Goal: Find specific page/section: Find specific page/section

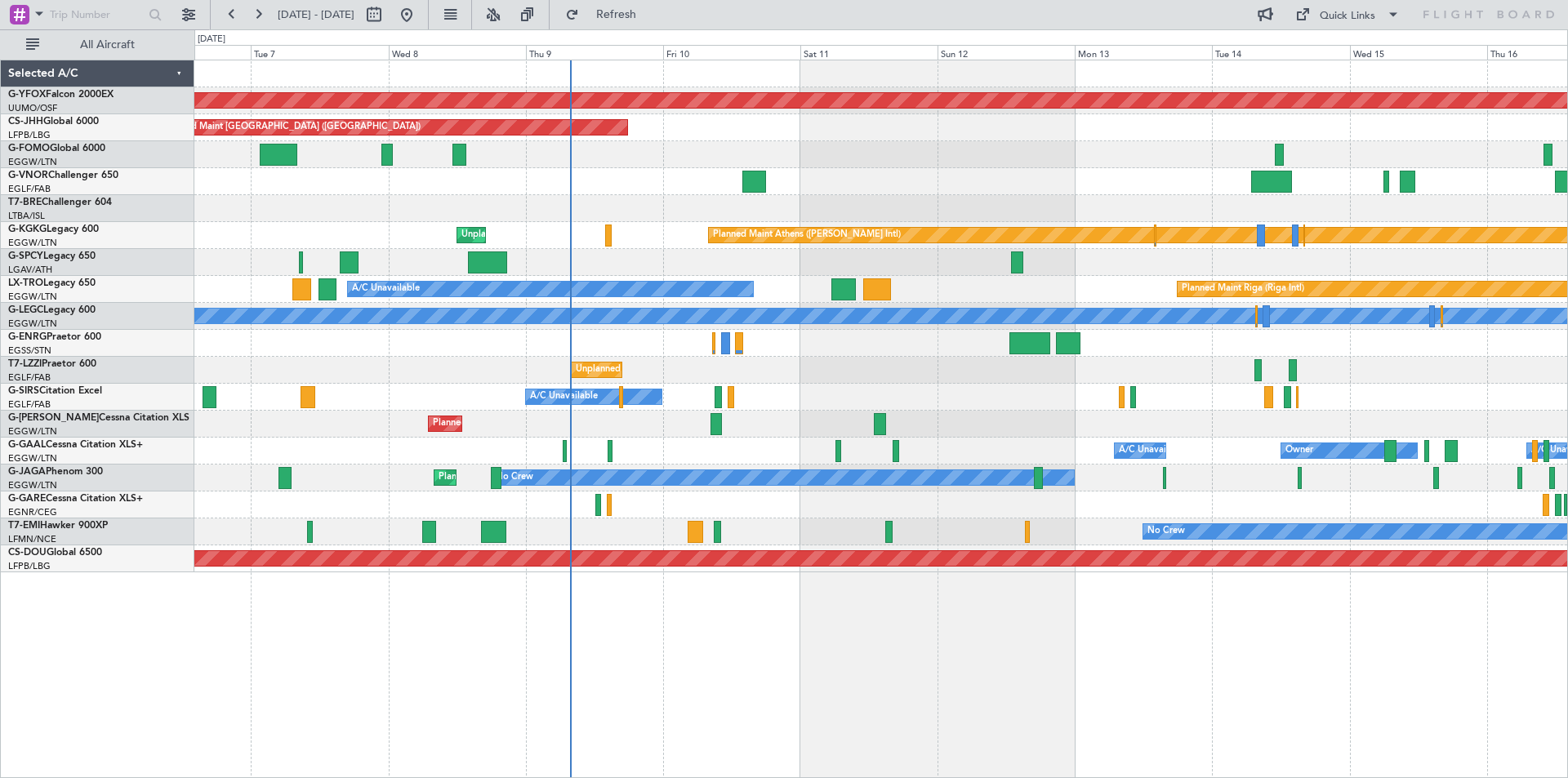
click at [664, 417] on div "Planned Maint [GEOGRAPHIC_DATA] ([GEOGRAPHIC_DATA])" at bounding box center [880, 424] width 1373 height 27
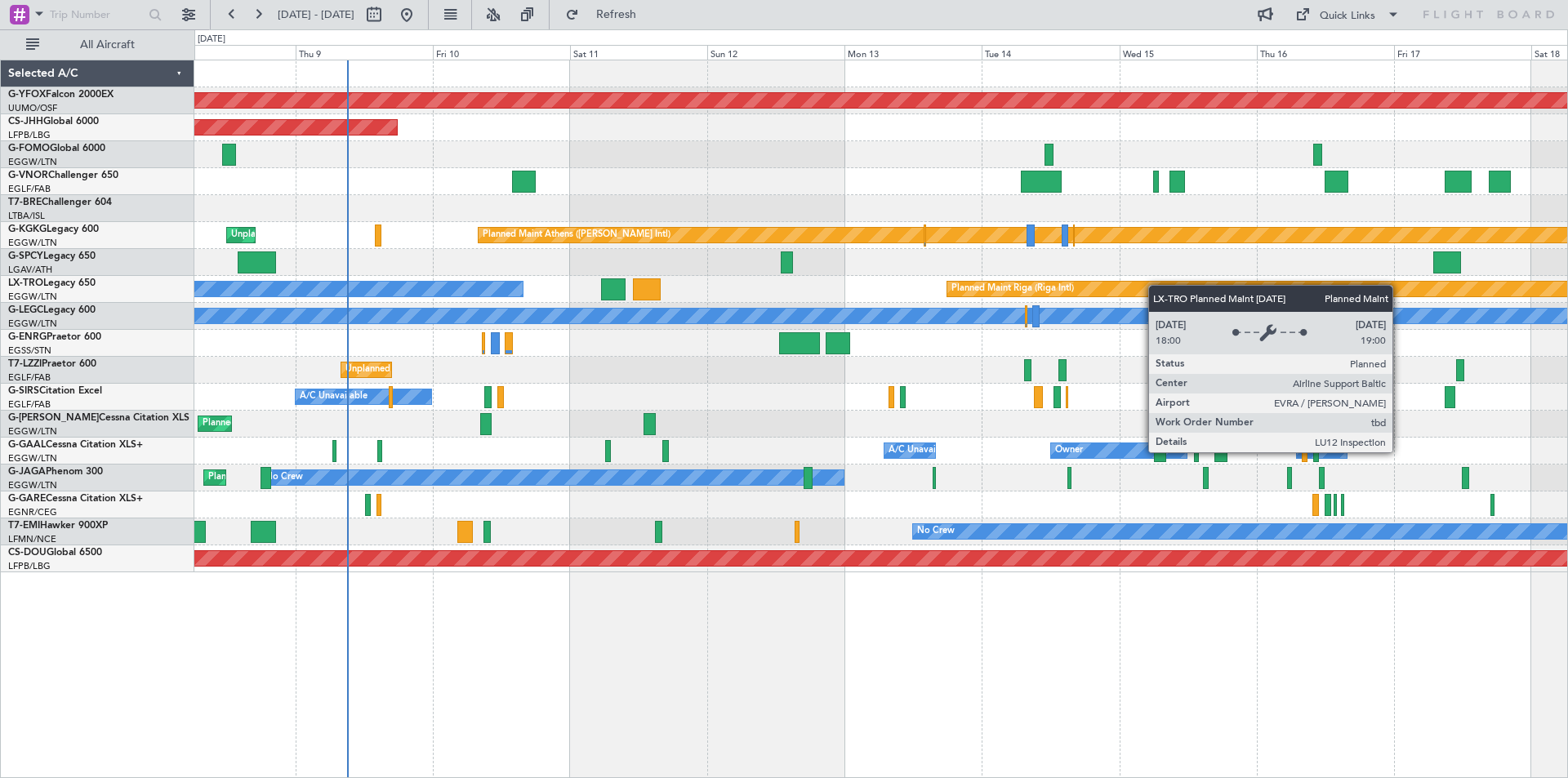
click at [1053, 292] on div "AOG Maint Ostafyevo Planned Maint [GEOGRAPHIC_DATA] ([GEOGRAPHIC_DATA]) Planned…" at bounding box center [880, 316] width 1373 height 512
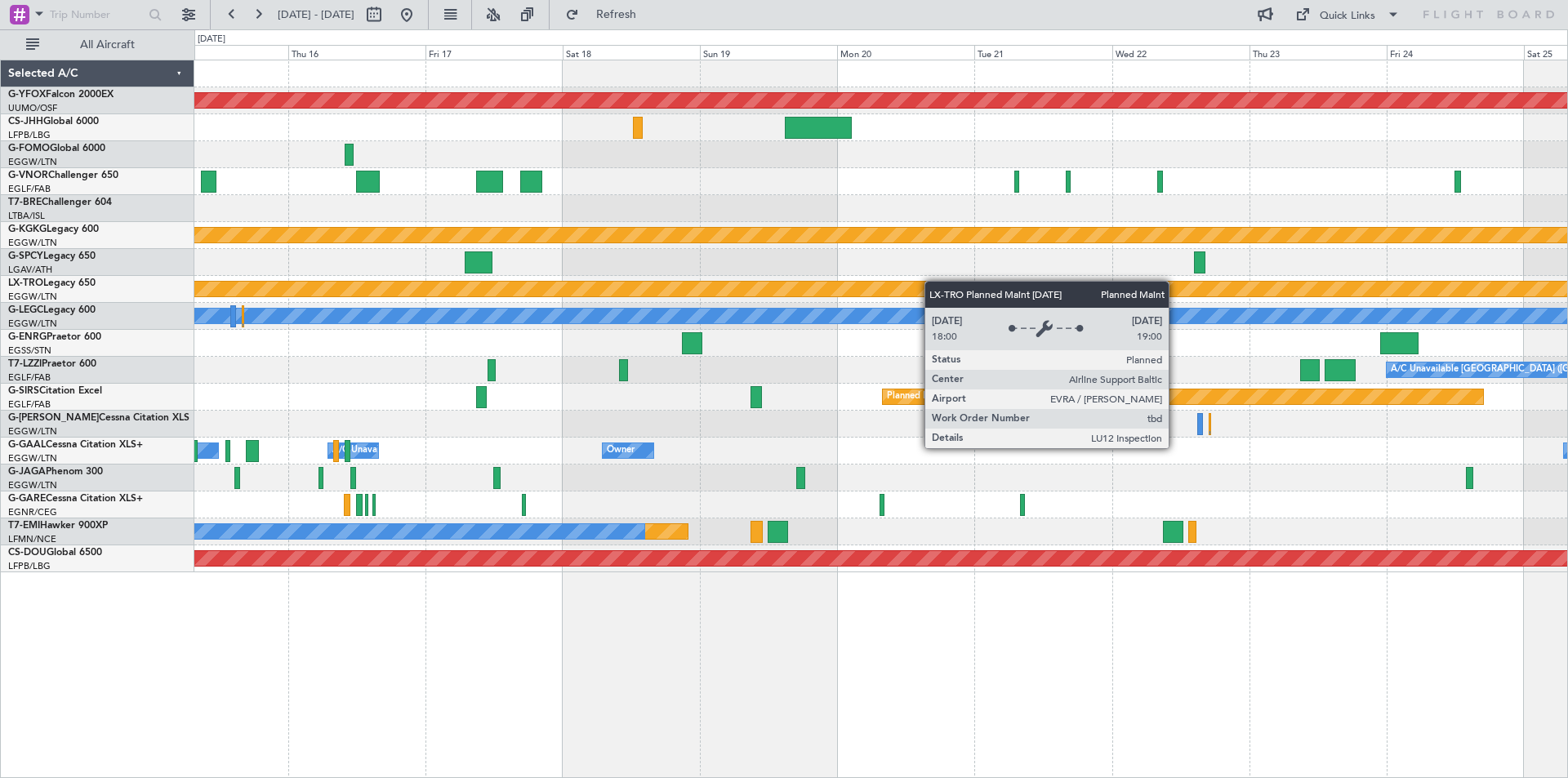
click at [195, 281] on div "AOG Maint Ostafyevo Planned Maint [GEOGRAPHIC_DATA] ([PERSON_NAME] Intl) Planne…" at bounding box center [784, 403] width 1568 height 748
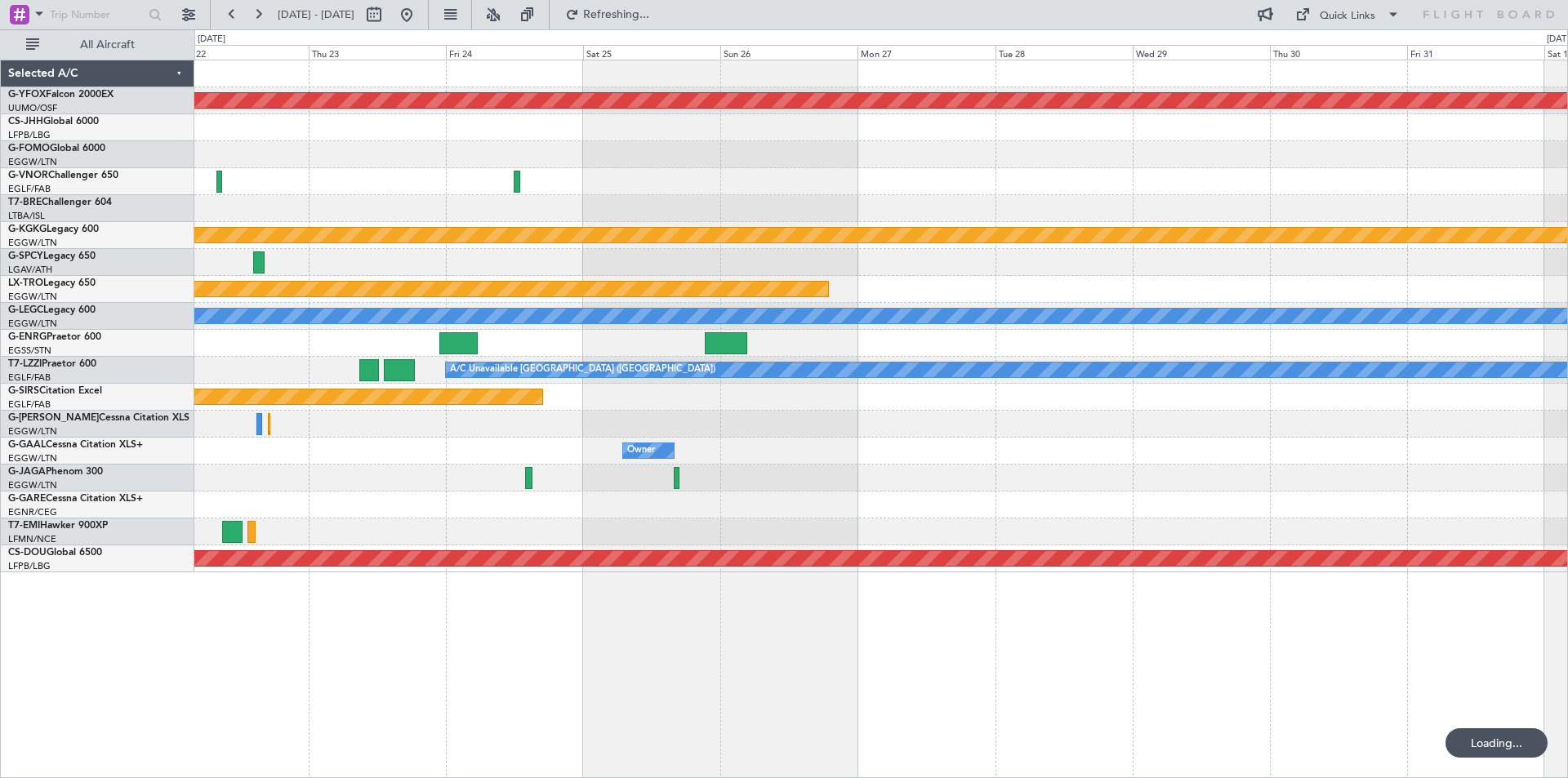
click at [348, 305] on div "AOG Maint Ostafyevo Planned Maint [GEOGRAPHIC_DATA] ([PERSON_NAME] Intl) Planne…" at bounding box center [880, 316] width 1373 height 512
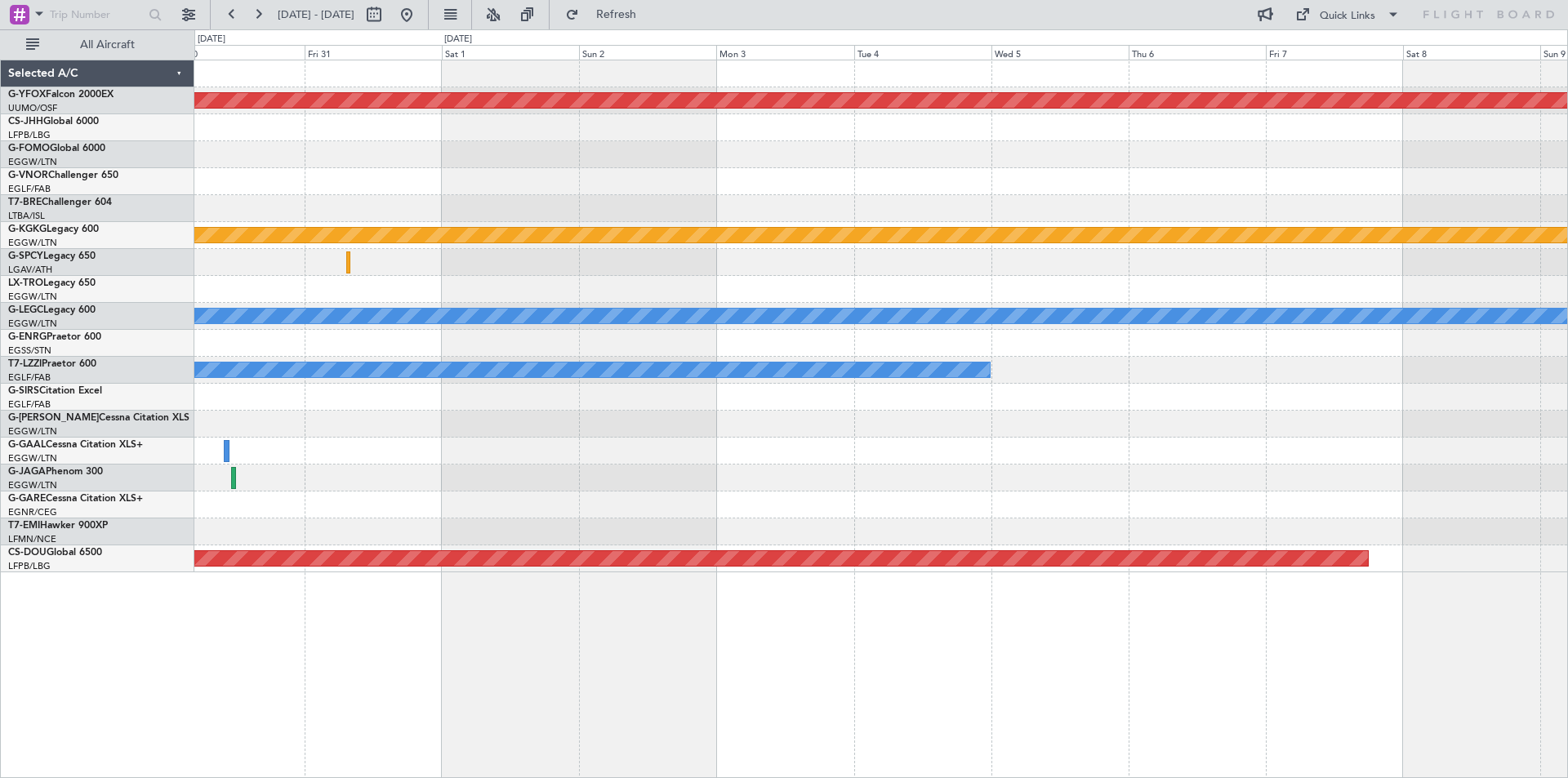
click at [341, 278] on div "AOG Maint Ostafyevo Planned Maint [GEOGRAPHIC_DATA] ([PERSON_NAME] Intl) Planne…" at bounding box center [880, 316] width 1373 height 512
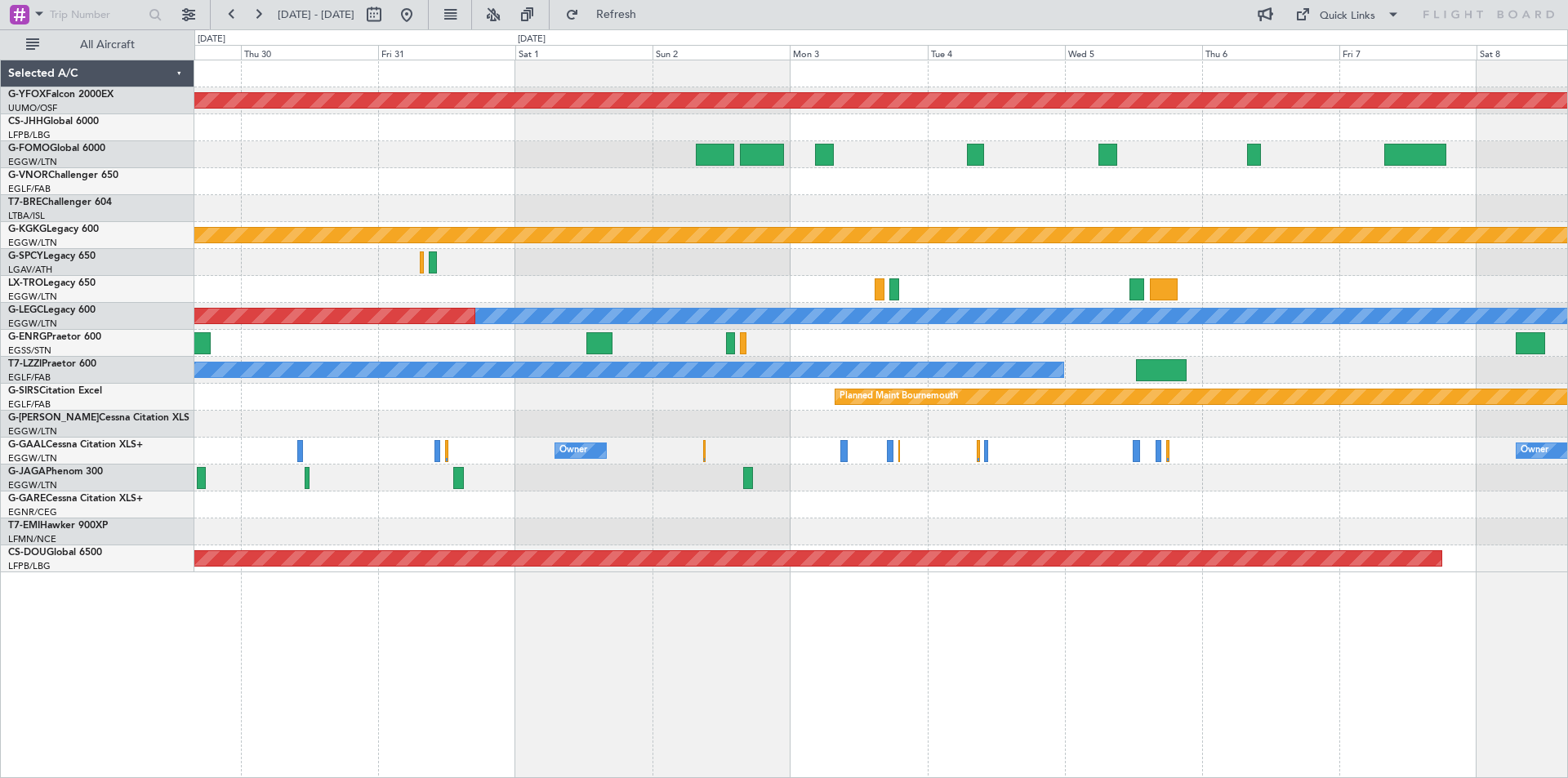
click at [1567, 290] on html "[DATE] - [DATE] Refresh Quick Links All Aircraft AOG Maint Ostafyevo Planned Ma…" at bounding box center [784, 389] width 1568 height 778
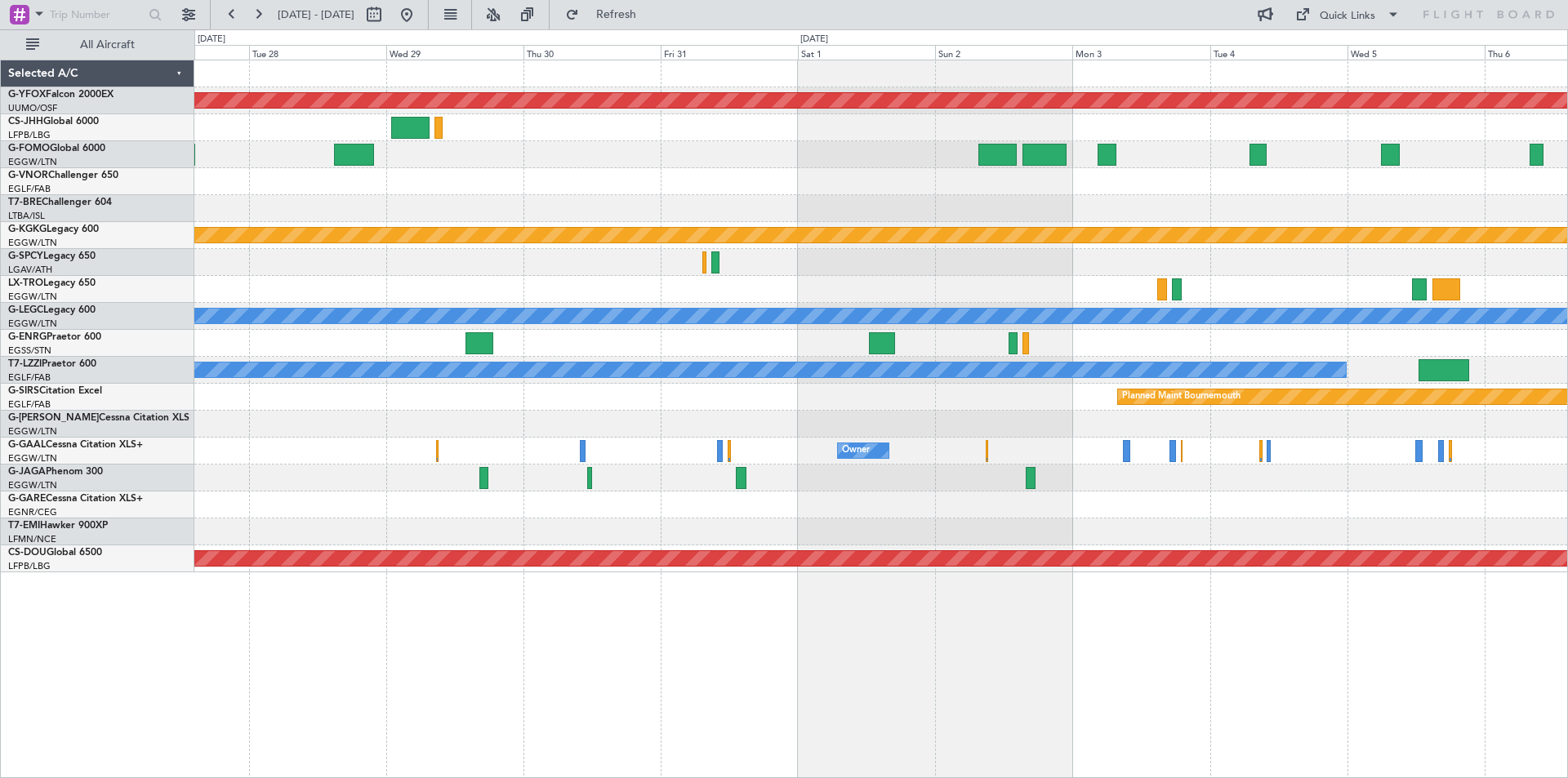
click at [1567, 262] on html "05 Nov 2025 - 15 Nov 2025 Refresh Quick Links All Aircraft AOG Maint Ostafyevo …" at bounding box center [784, 389] width 1568 height 778
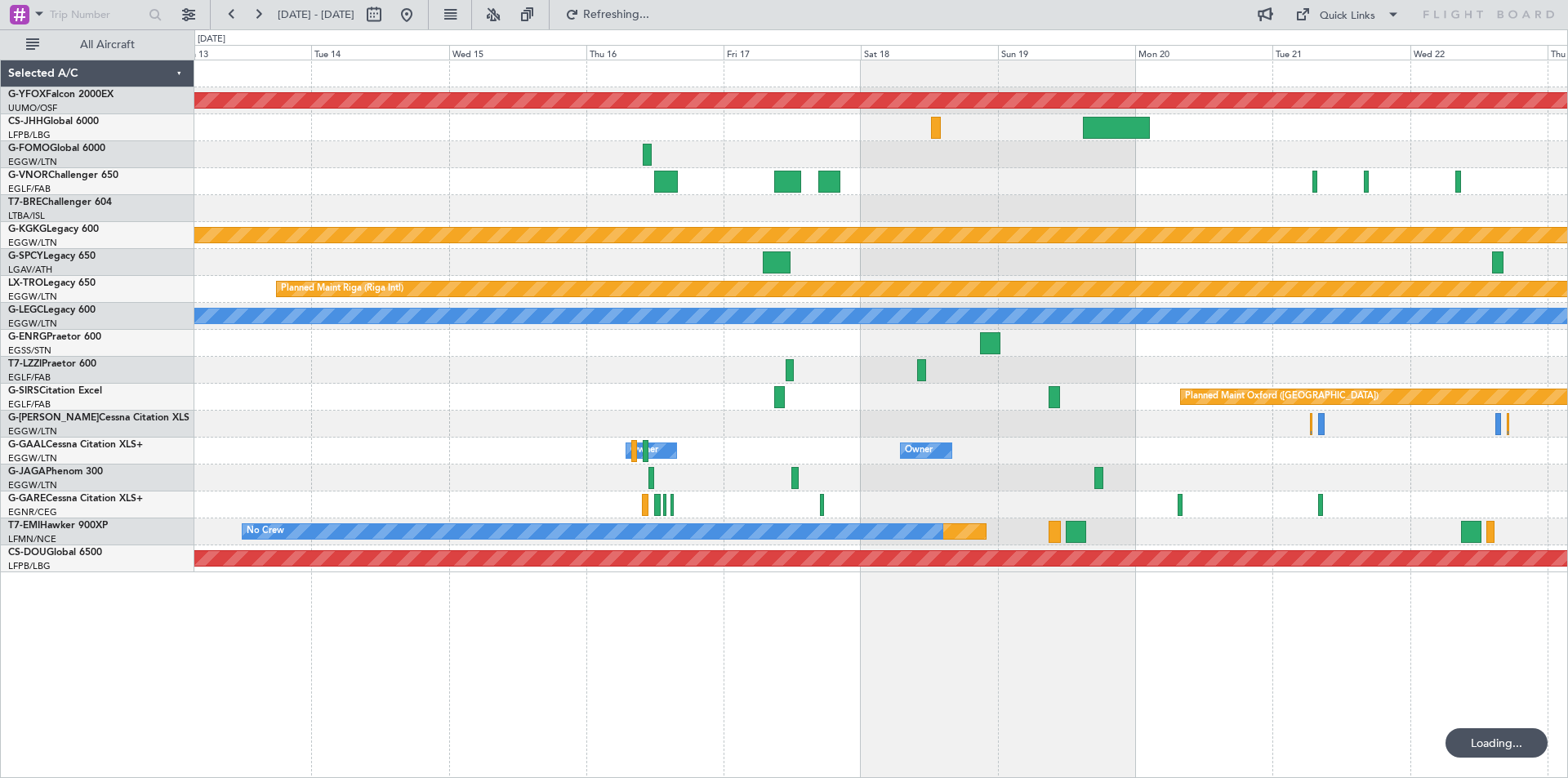
click at [1480, 250] on div "AOG Maint Ostafyevo Planned Maint Athens (Eleftherios Venizelos Intl) Planned M…" at bounding box center [880, 316] width 1373 height 512
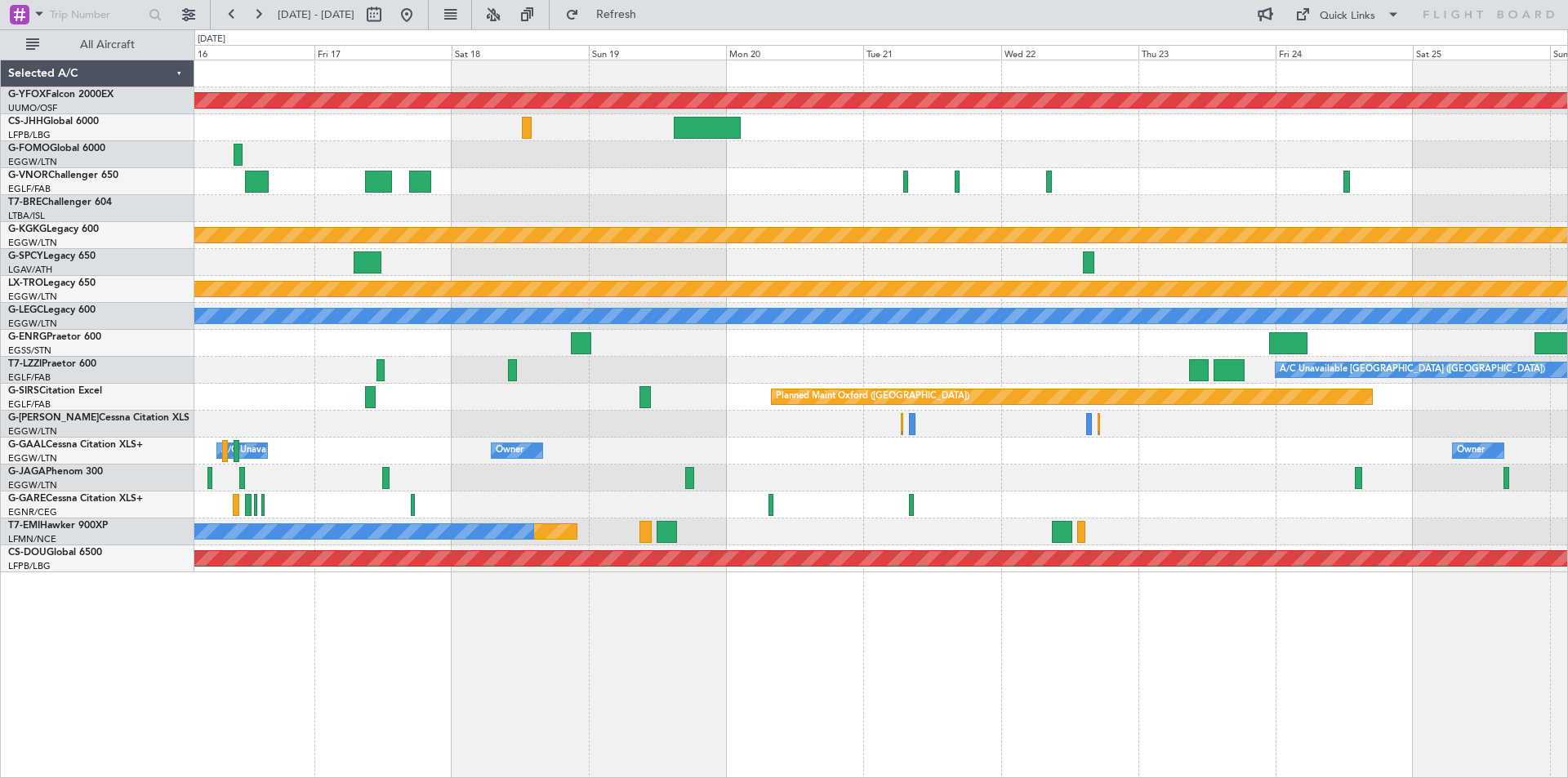
click at [531, 256] on div "AOG Maint Ostafyevo Planned Maint Athens (Eleftherios Venizelos Intl) Planned M…" at bounding box center [880, 316] width 1373 height 512
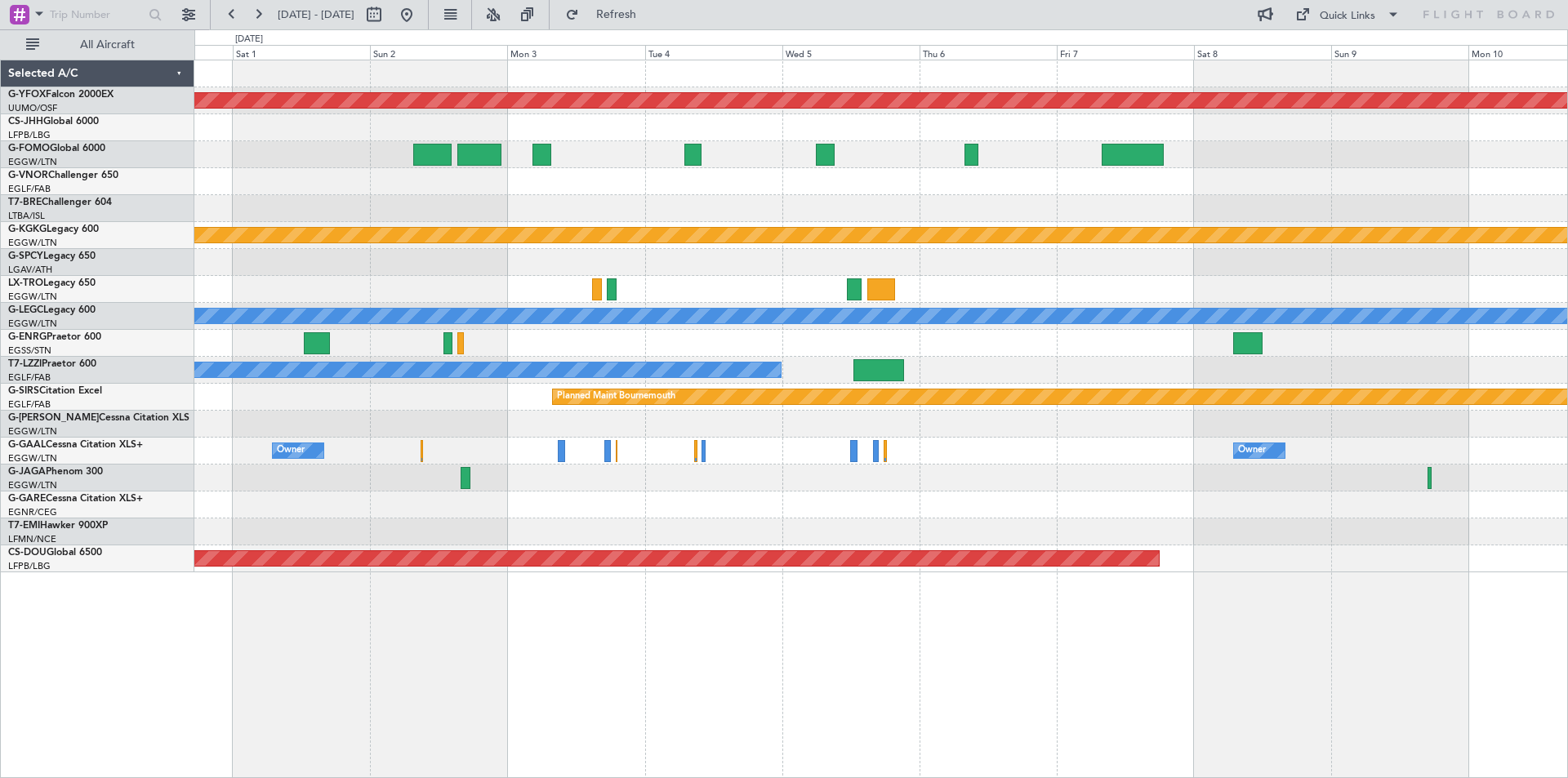
click at [430, 271] on div at bounding box center [880, 263] width 1373 height 27
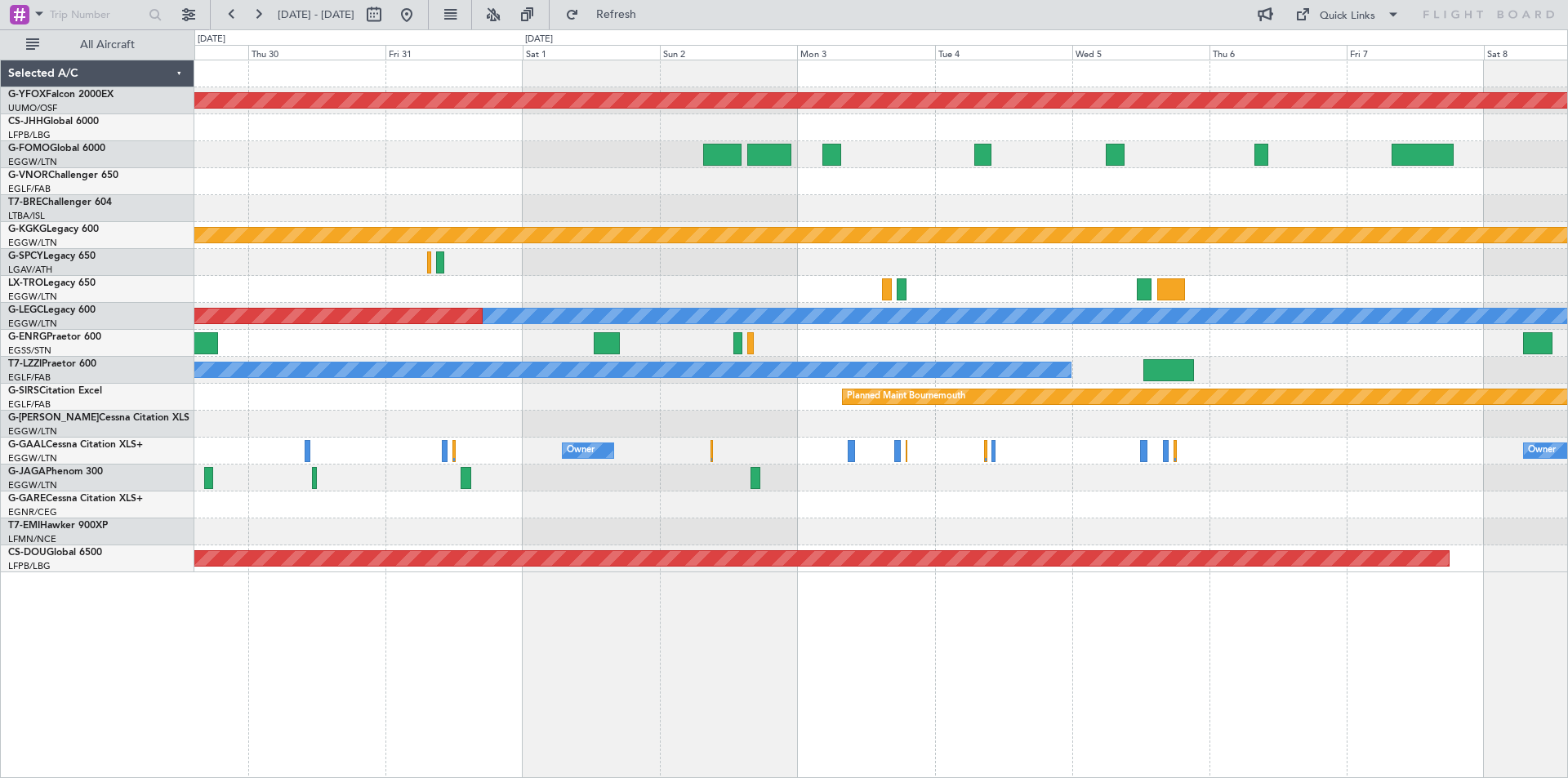
click at [1567, 203] on html "05 Nov 2025 - 15 Nov 2025 Refresh Quick Links All Aircraft AOG Maint Ostafyevo …" at bounding box center [784, 389] width 1568 height 778
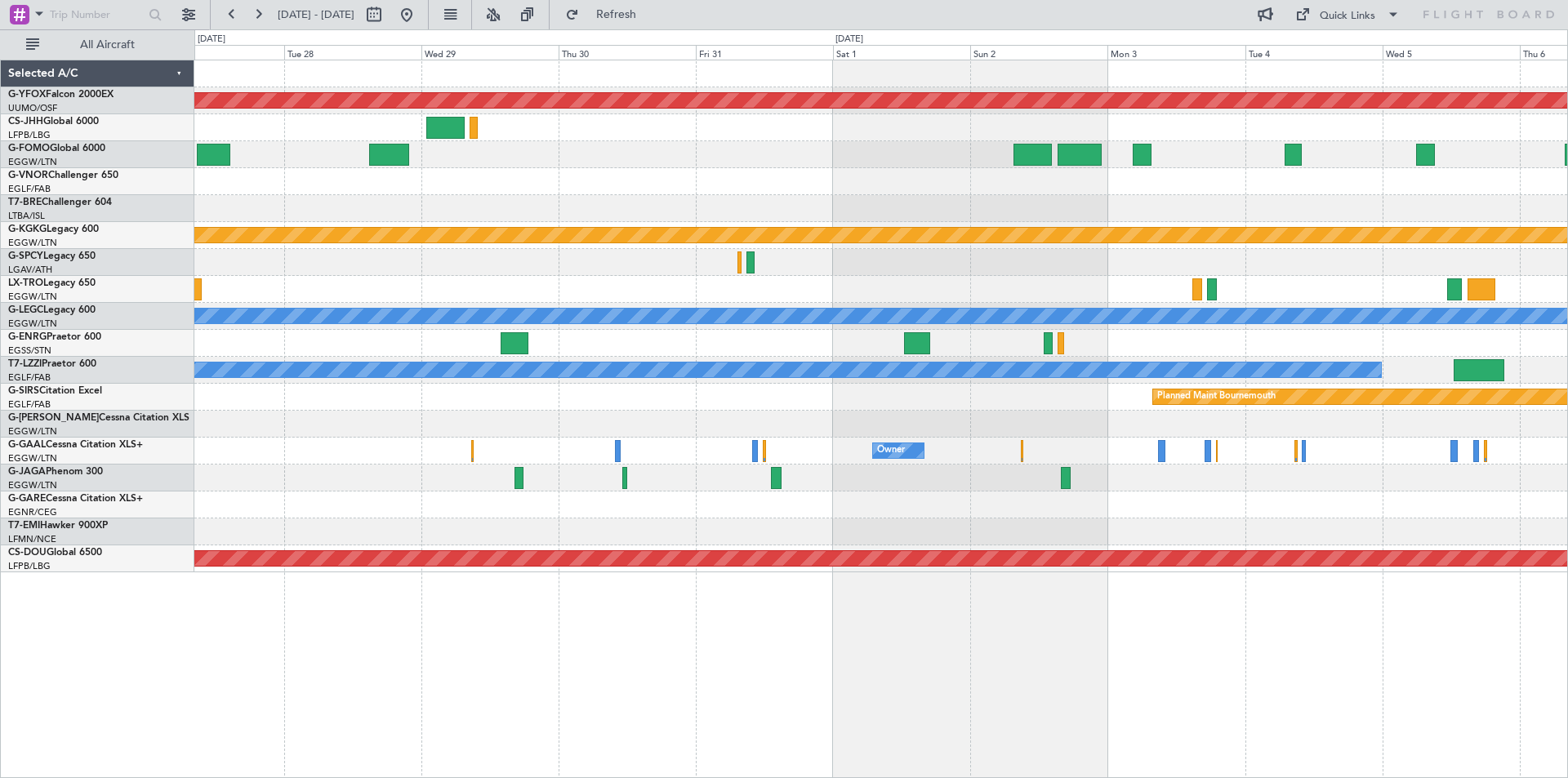
click at [1567, 288] on html "05 Nov 2025 - 15 Nov 2025 Refresh Quick Links All Aircraft AOG Maint Ostafyevo …" at bounding box center [784, 389] width 1568 height 778
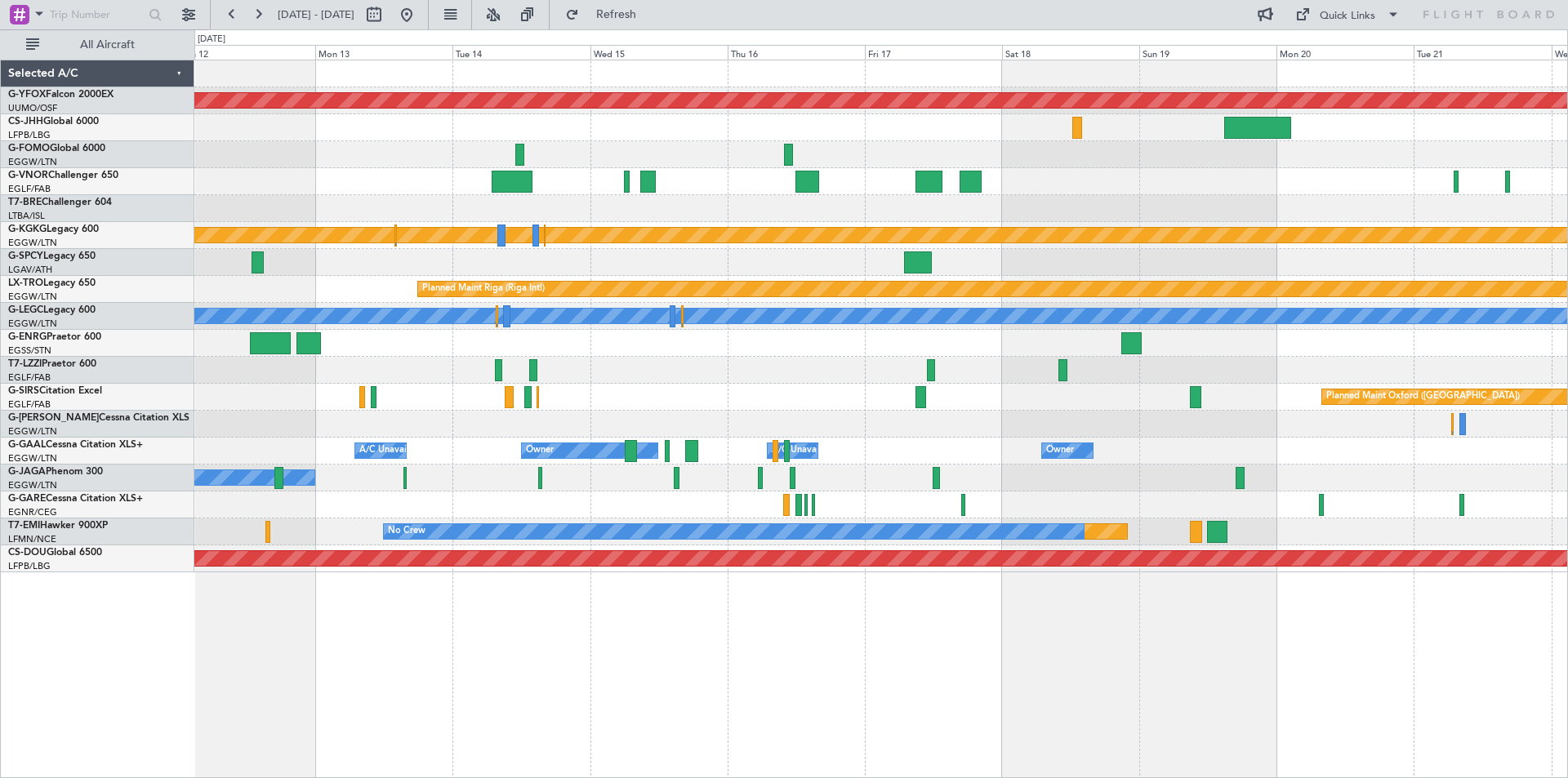
click at [1437, 204] on div "AOG Maint Ostafyevo Planned Maint Athens (Eleftherios Venizelos Intl) Planned M…" at bounding box center [880, 316] width 1373 height 512
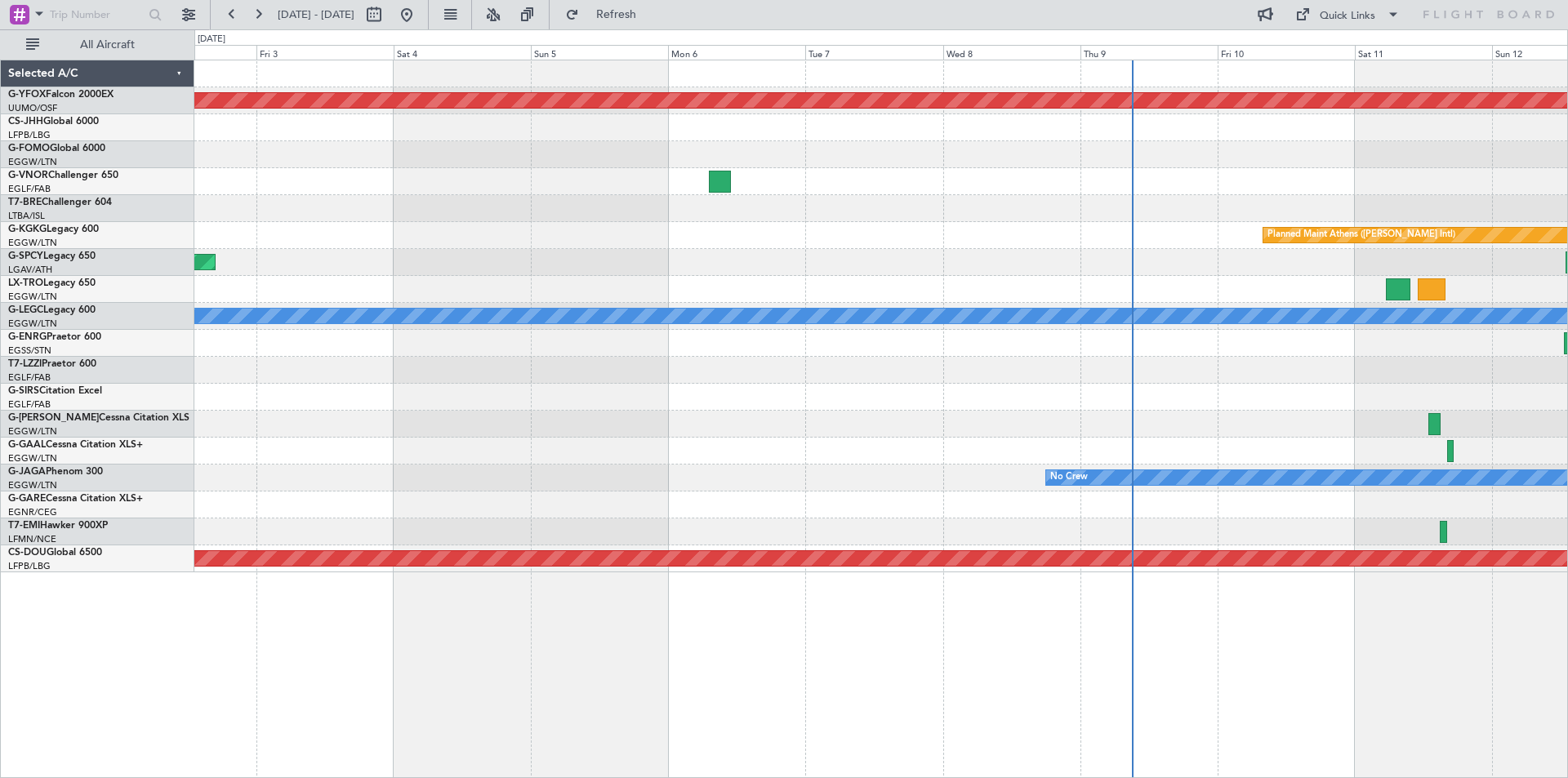
click at [1567, 254] on html "18 Oct 2025 - 28 Oct 2025 Refresh Quick Links All Aircraft AOG Maint Ostafyevo …" at bounding box center [784, 389] width 1568 height 778
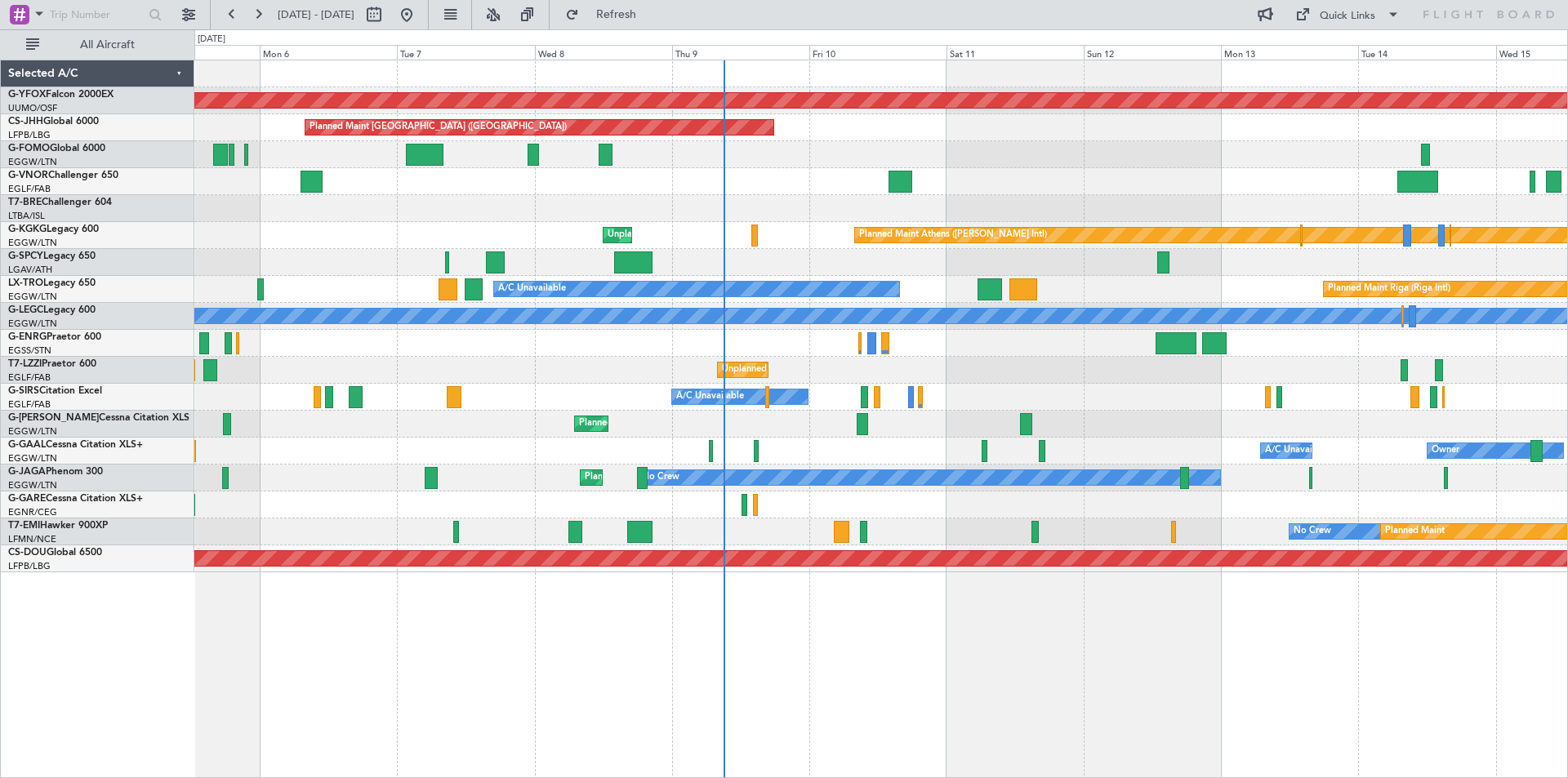
click at [729, 208] on div at bounding box center [880, 209] width 1373 height 27
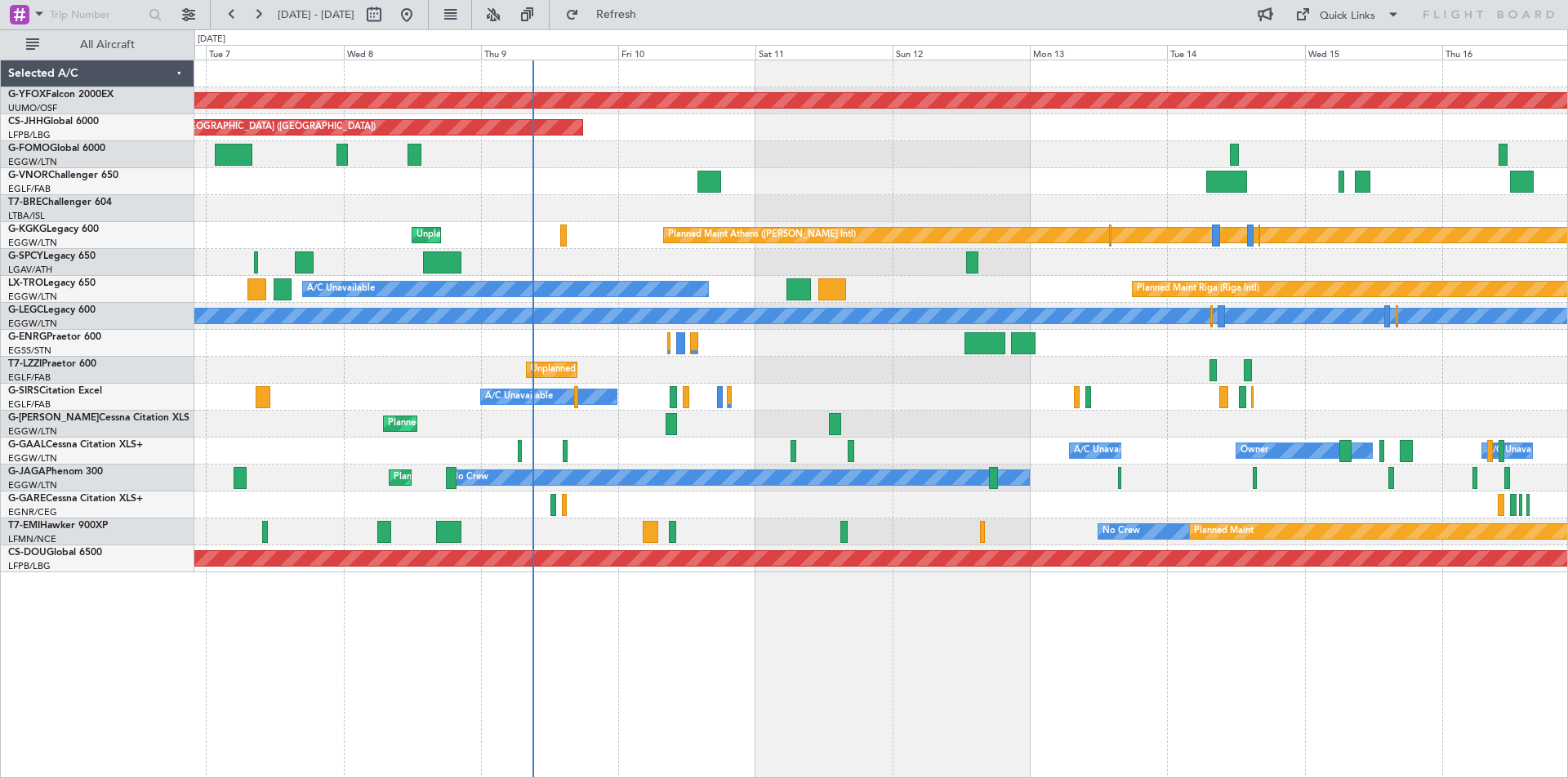
click at [894, 264] on div at bounding box center [880, 263] width 1373 height 27
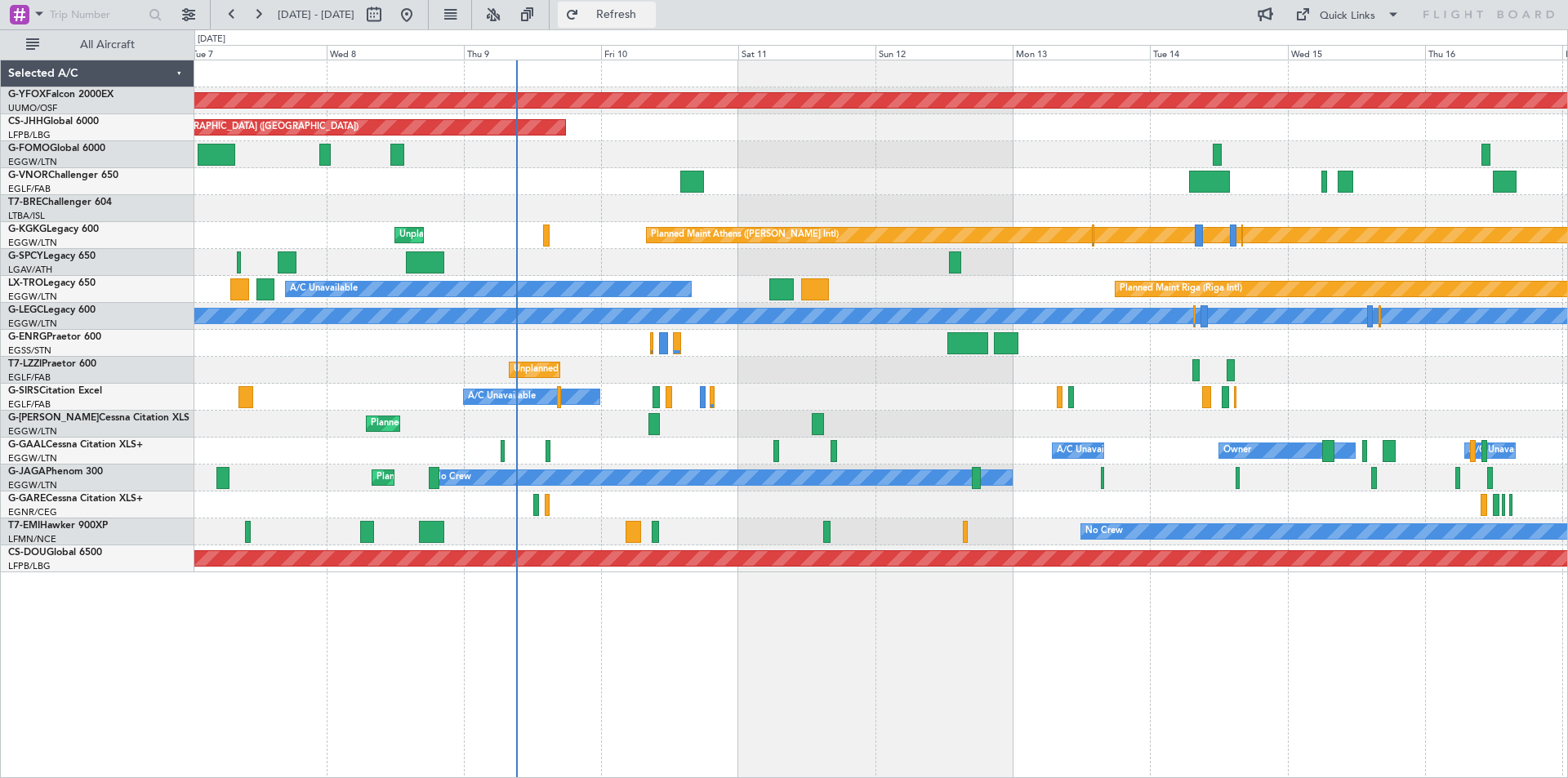
click at [635, 17] on span "Refresh" at bounding box center [617, 14] width 69 height 12
click at [651, 14] on span "Refresh" at bounding box center [617, 14] width 69 height 12
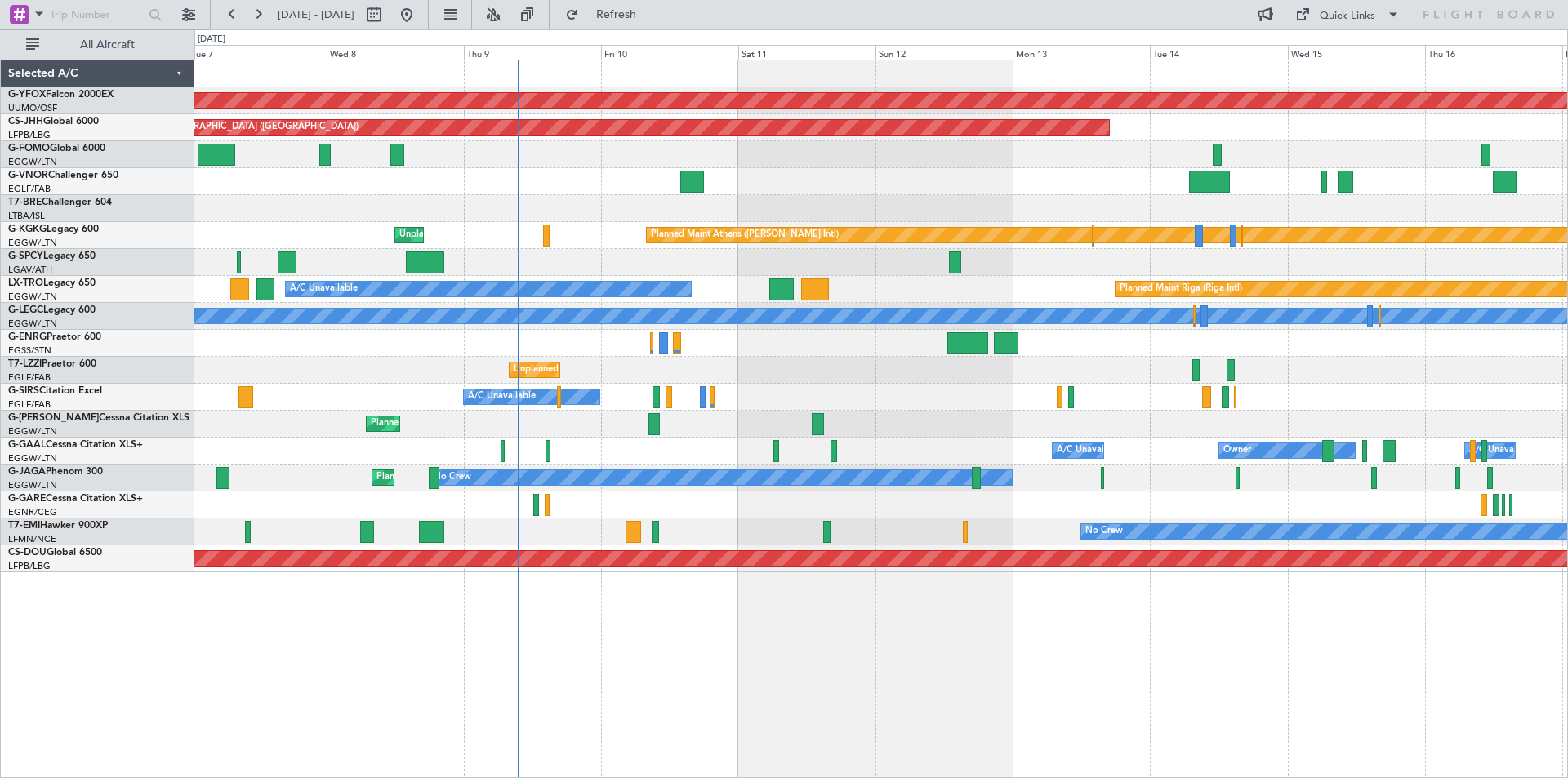
click at [0, 169] on html "07 Oct 2025 - 17 Oct 2025 Refresh Quick Links All Aircraft AOG Maint Ostafyevo …" at bounding box center [784, 389] width 1568 height 778
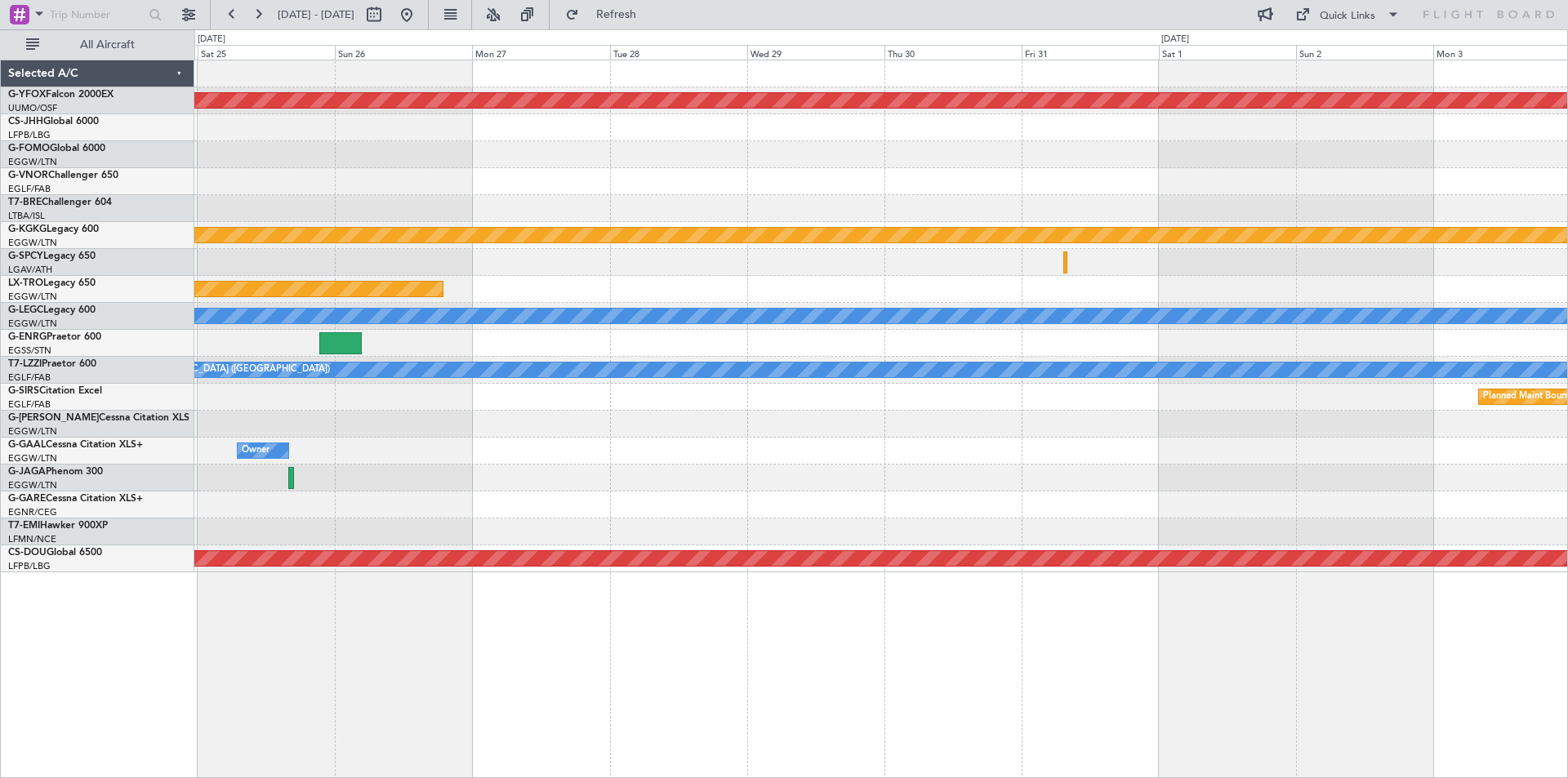
click at [0, 122] on html "07 Oct 2025 - 17 Oct 2025 Refresh Quick Links All Aircraft AOG Maint Ostafyevo …" at bounding box center [784, 389] width 1568 height 778
click at [0, 167] on html "07 Oct 2025 - 17 Oct 2025 Refresh Quick Links All Aircraft AOG Maint Ostafyevo …" at bounding box center [784, 389] width 1568 height 778
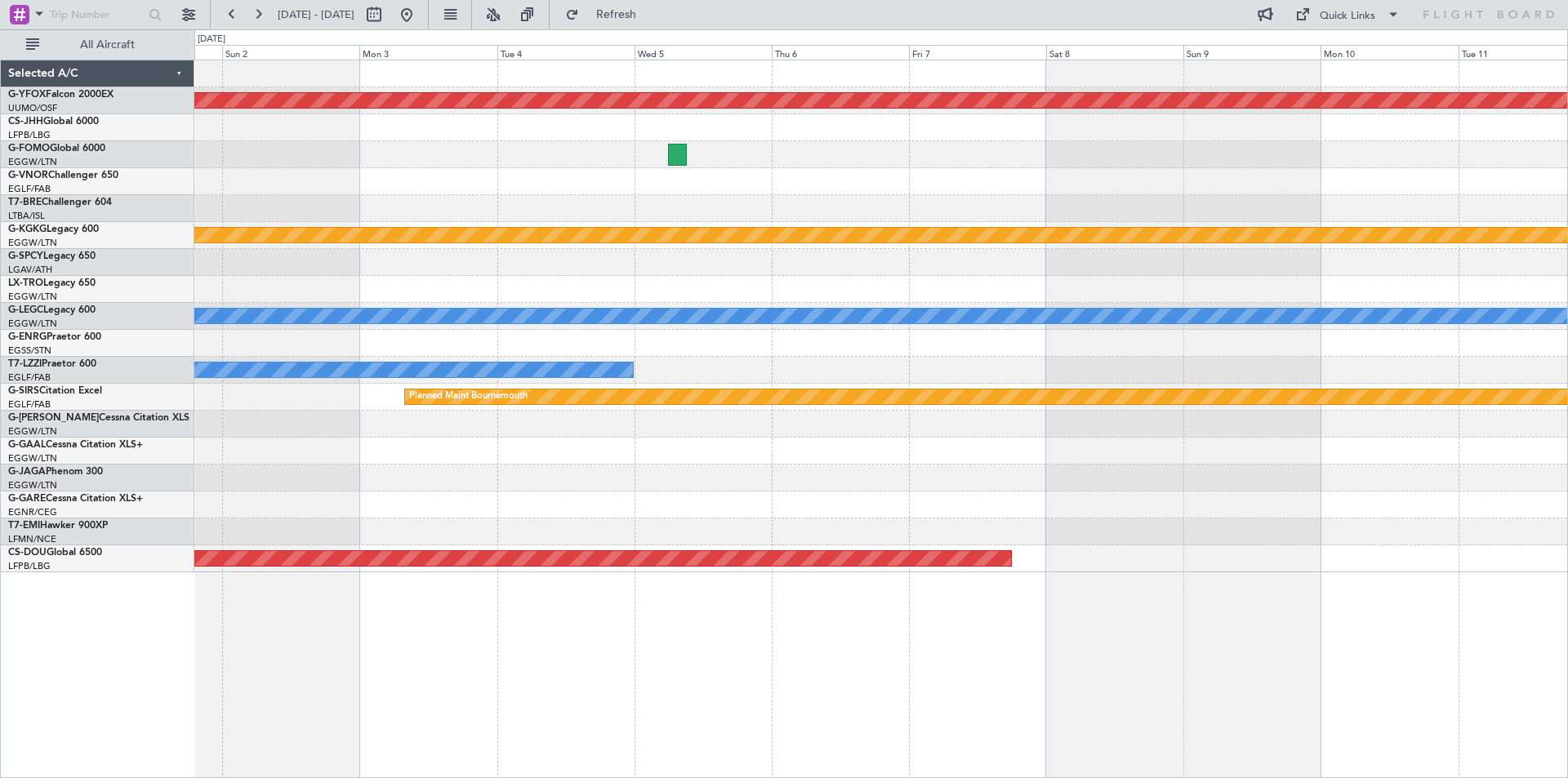
click at [0, 158] on html "07 Oct 2025 - 17 Oct 2025 Refresh Quick Links All Aircraft AOG Maint Ostafyevo …" at bounding box center [784, 389] width 1568 height 778
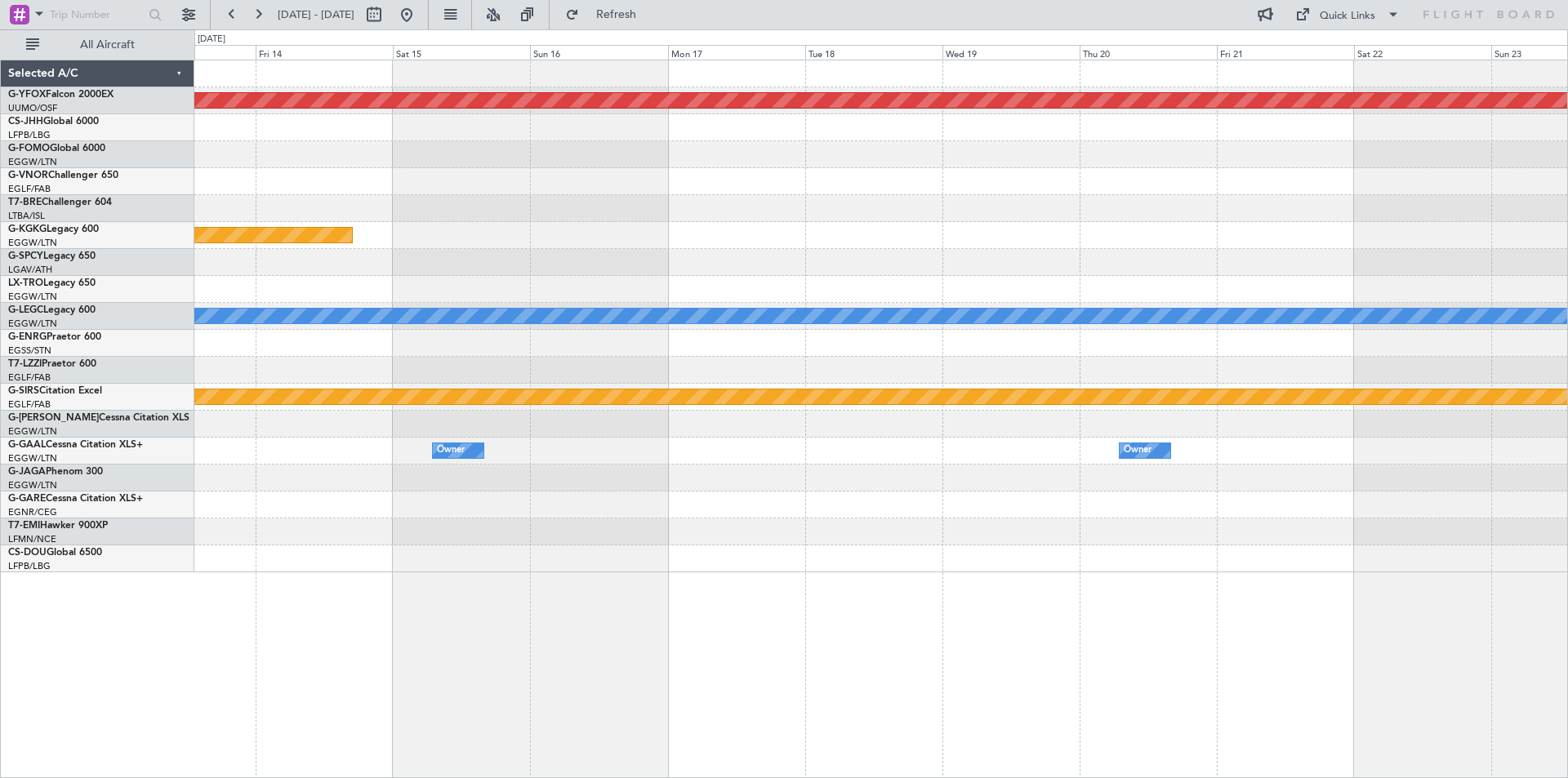
click at [0, 196] on html "07 Oct 2025 - 17 Oct 2025 Refresh Quick Links All Aircraft AOG Maint Ostafyevo …" at bounding box center [784, 389] width 1568 height 778
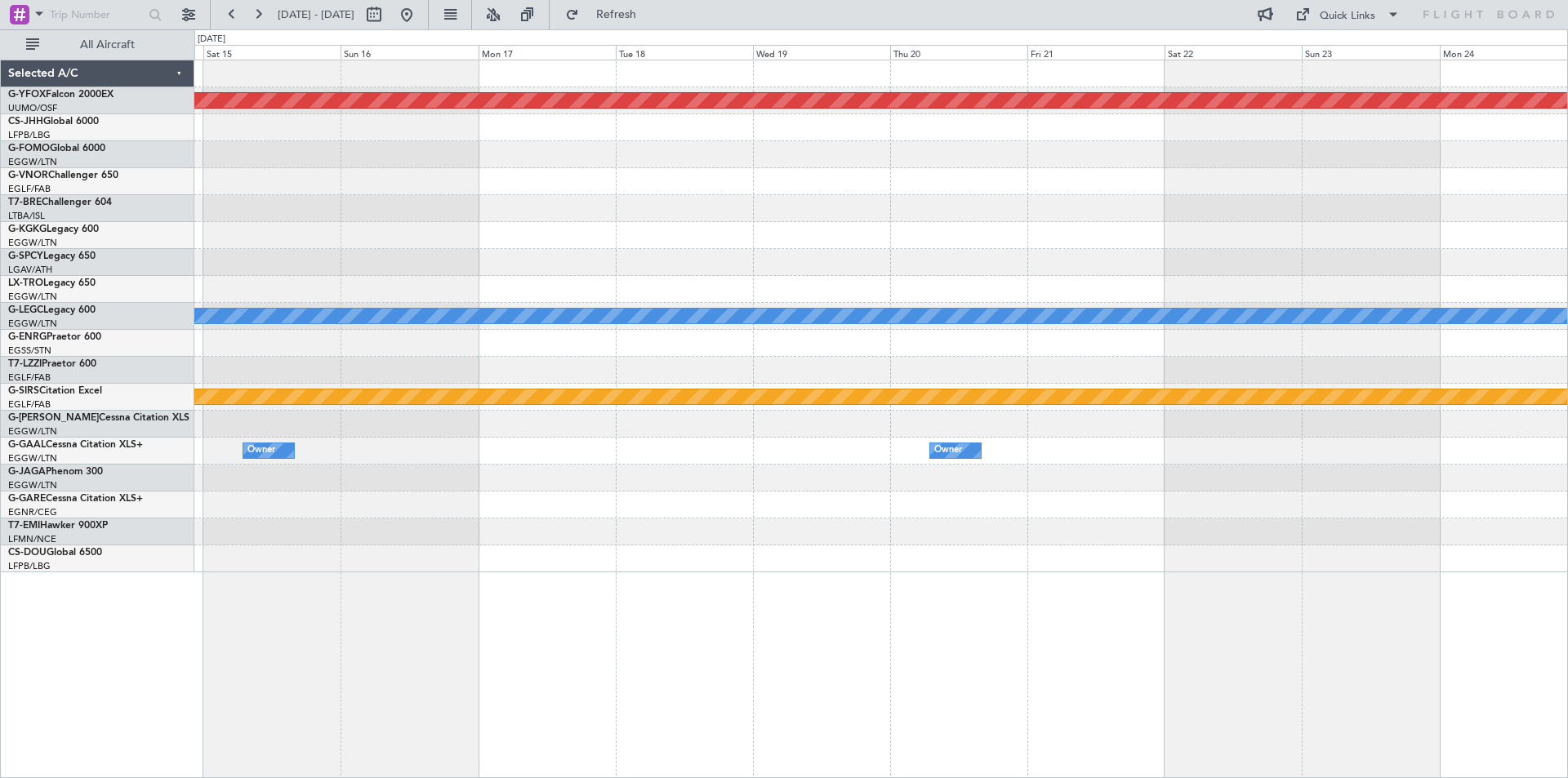
click at [0, 172] on html "07 Oct 2025 - 17 Oct 2025 Refresh Quick Links All Aircraft AOG Maint Ostafyevo …" at bounding box center [784, 389] width 1568 height 778
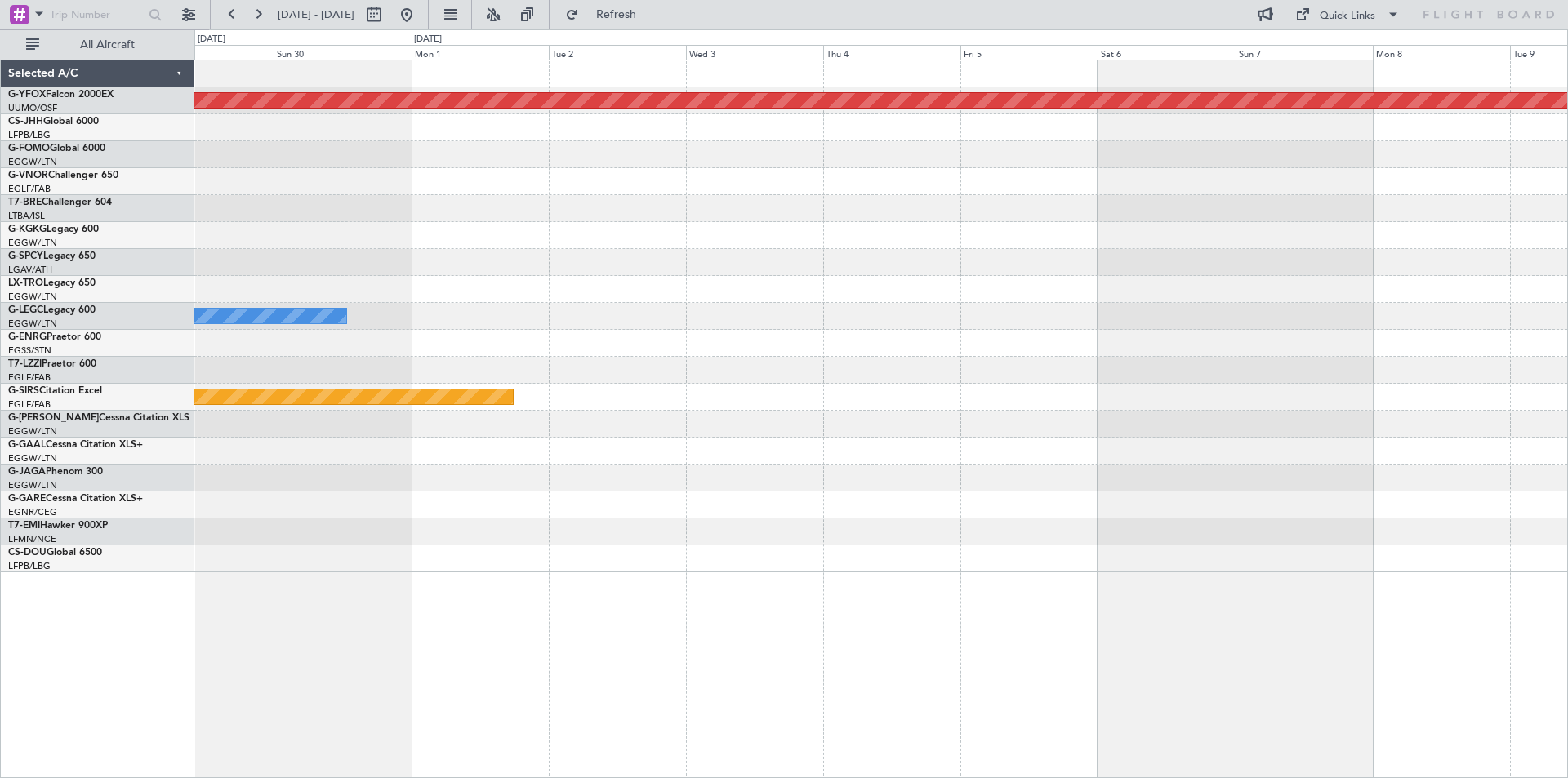
click at [0, 96] on html "07 Oct 2025 - 17 Oct 2025 Refresh Quick Links All Aircraft AOG Maint Ostafyevo …" at bounding box center [784, 389] width 1568 height 778
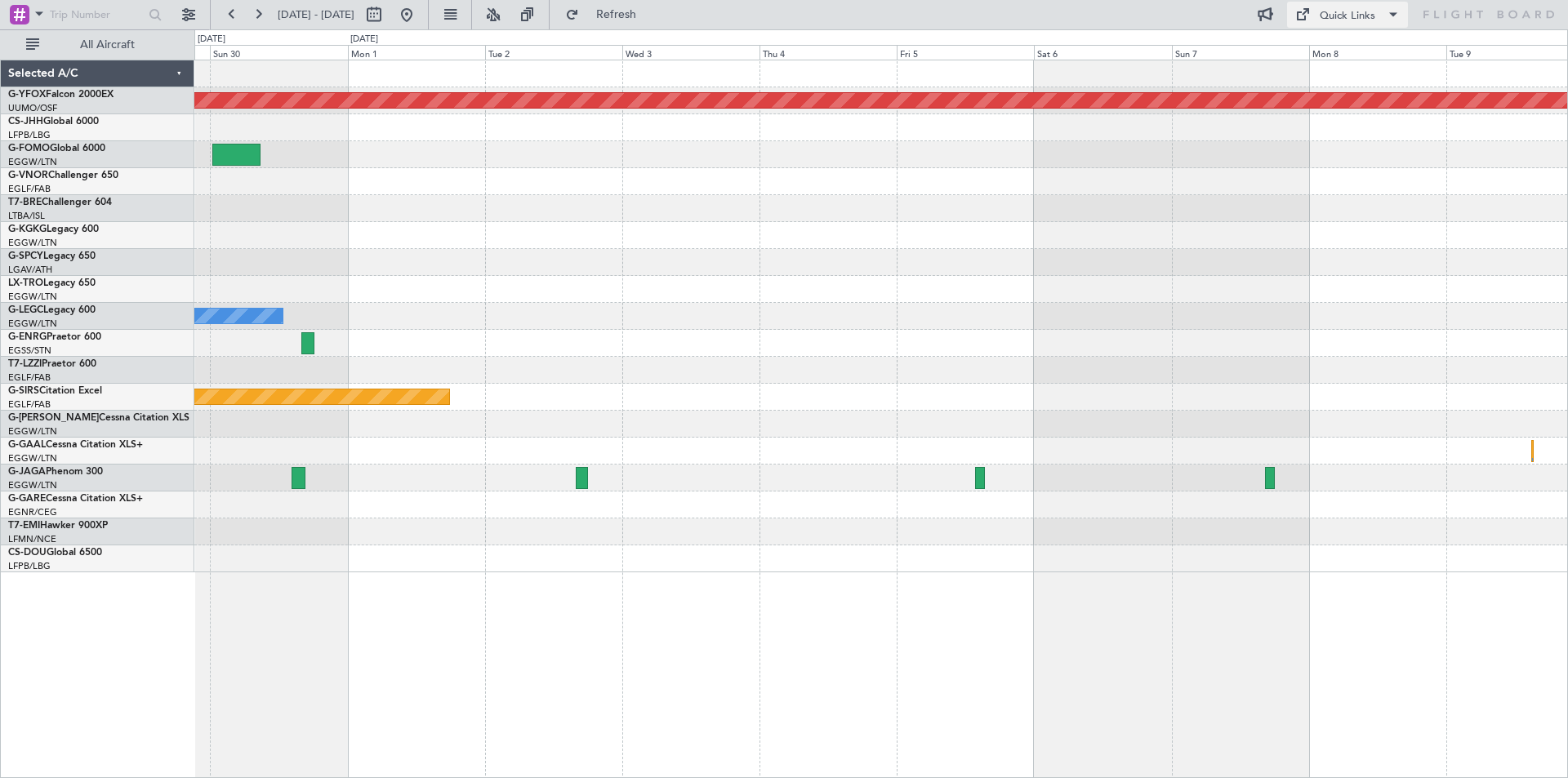
click at [1335, 21] on div "Quick Links" at bounding box center [1347, 16] width 56 height 16
click at [1330, 48] on button "Trip Builder" at bounding box center [1348, 54] width 123 height 39
click at [420, 11] on button at bounding box center [406, 14] width 26 height 26
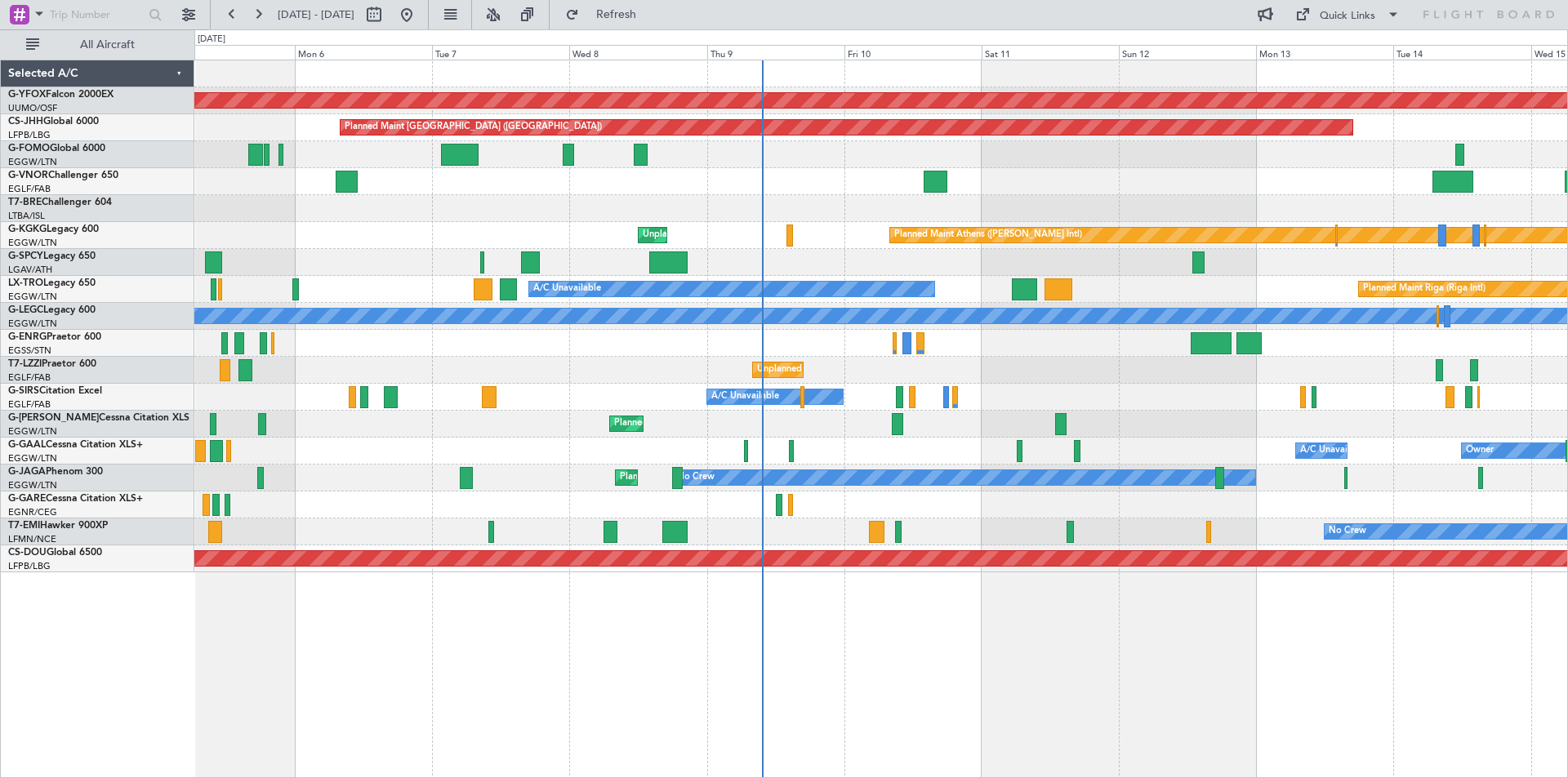
click at [999, 324] on div "Planned Maint London (Stansted) A/C Unavailable London (Luton)" at bounding box center [880, 316] width 1373 height 27
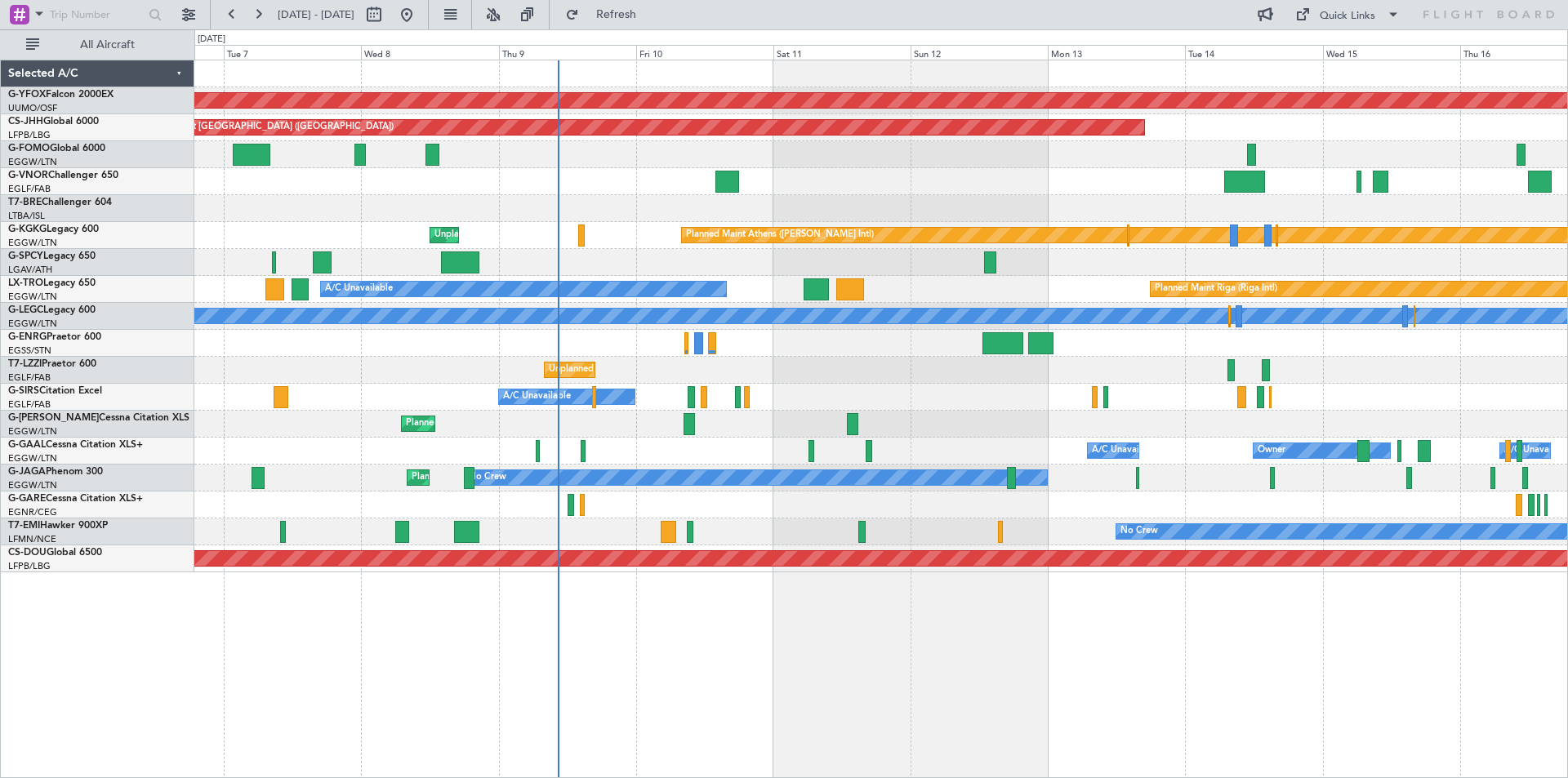
click at [1076, 427] on div "AOG Maint Ostafyevo Planned Maint Paris (Le Bourget) Planned Maint Athens (Elef…" at bounding box center [880, 316] width 1373 height 512
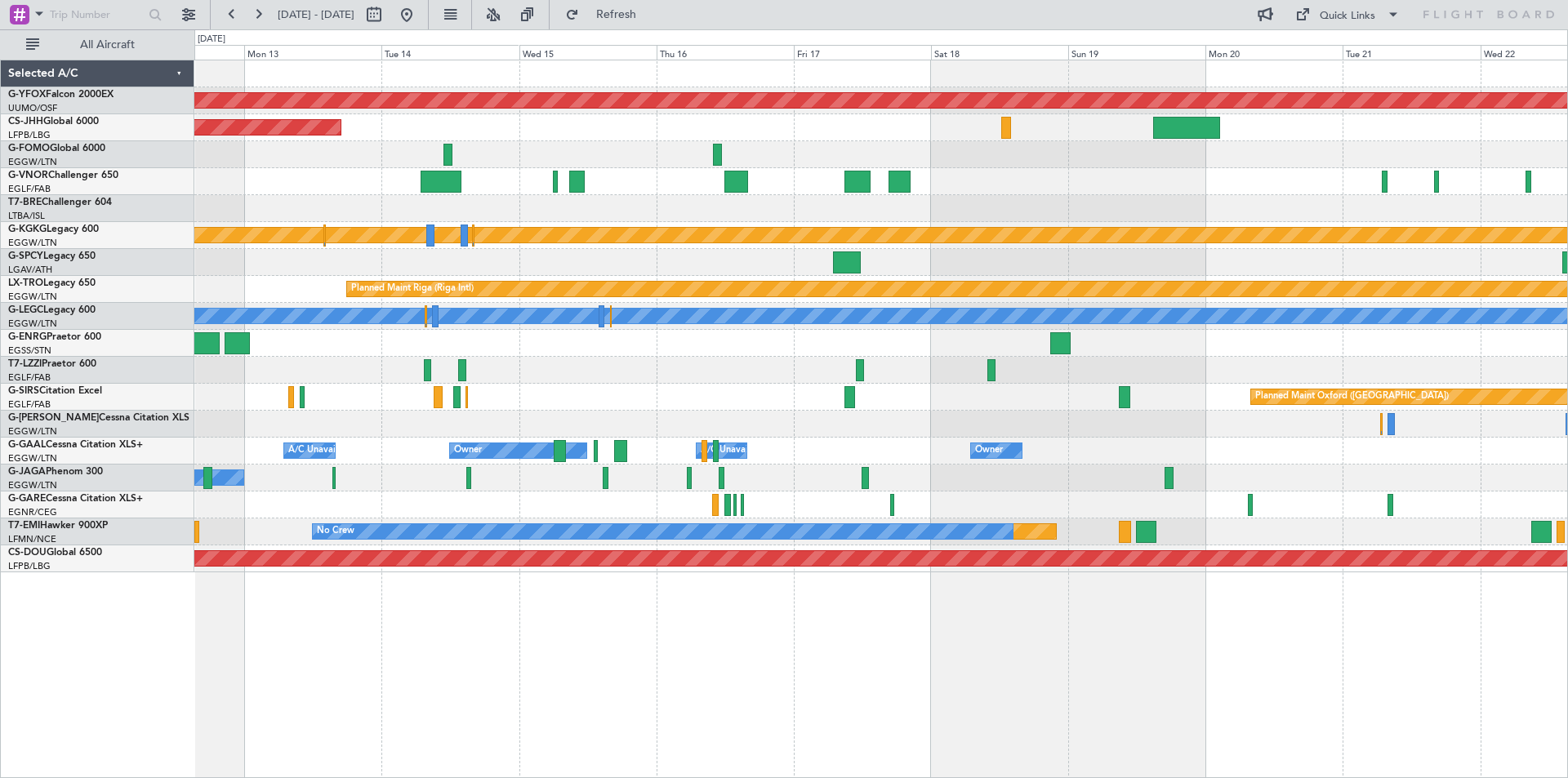
click at [189, 186] on div "AOG Maint Ostafyevo Planned Maint Paris (Le Bourget) Planned Maint Athens (Elef…" at bounding box center [784, 403] width 1568 height 748
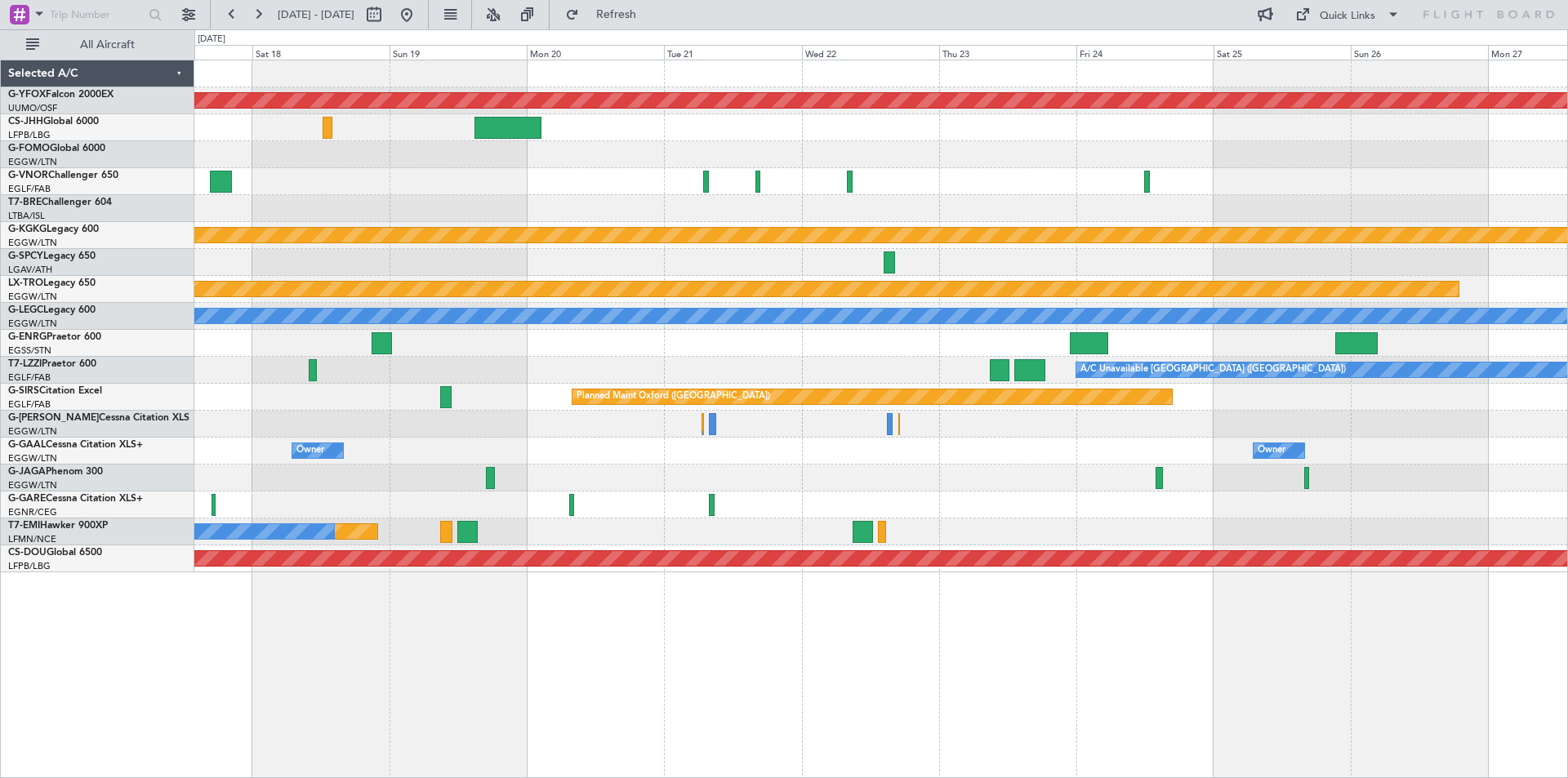
click at [271, 237] on div "AOG Maint Ostafyevo Planned Maint Athens (Eleftherios Venizelos Intl) Planned M…" at bounding box center [880, 316] width 1373 height 512
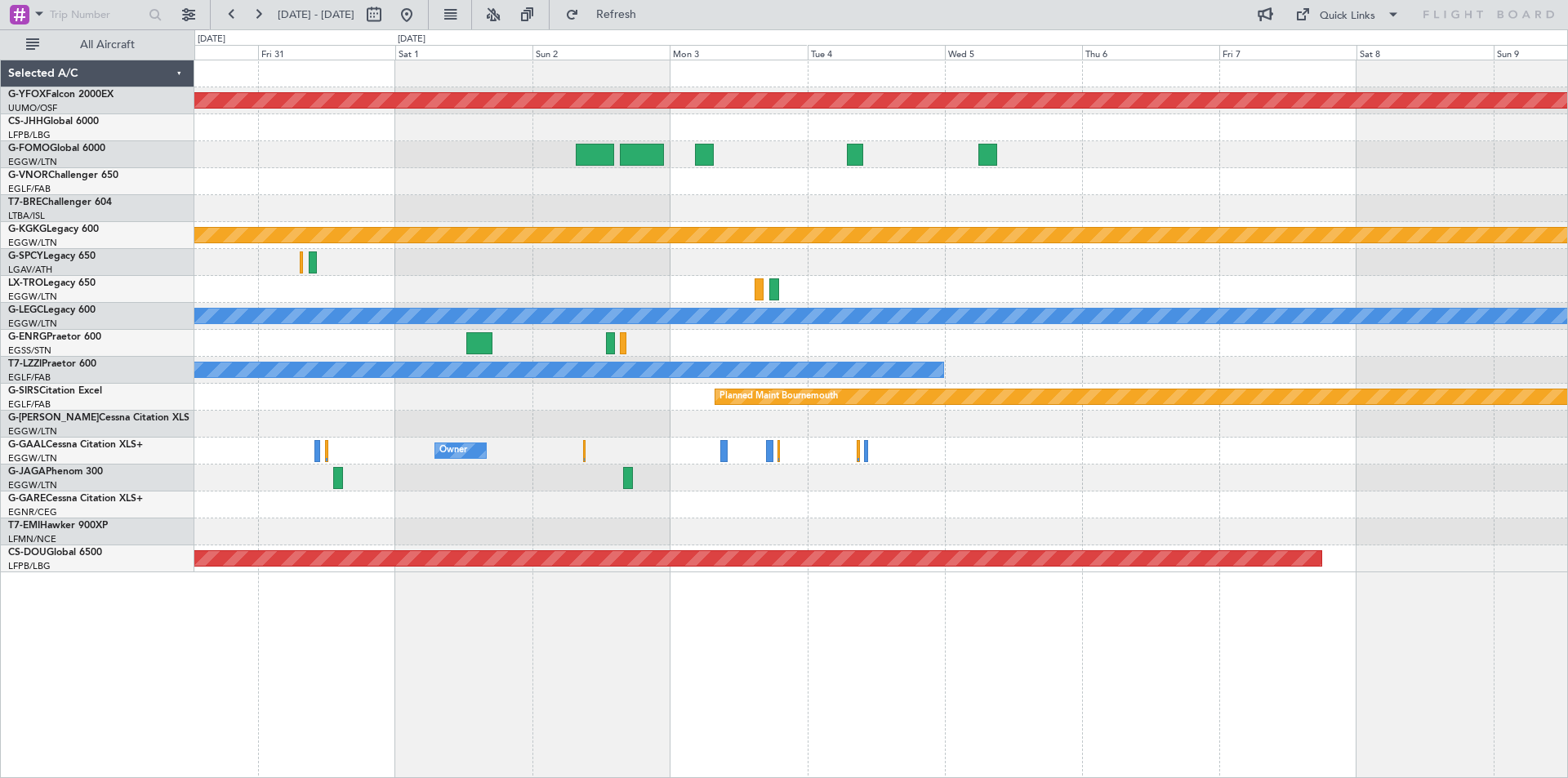
click at [429, 200] on div "AOG Maint Ostafyevo Planned Maint Athens (Eleftherios Venizelos Intl) Planned M…" at bounding box center [880, 316] width 1373 height 512
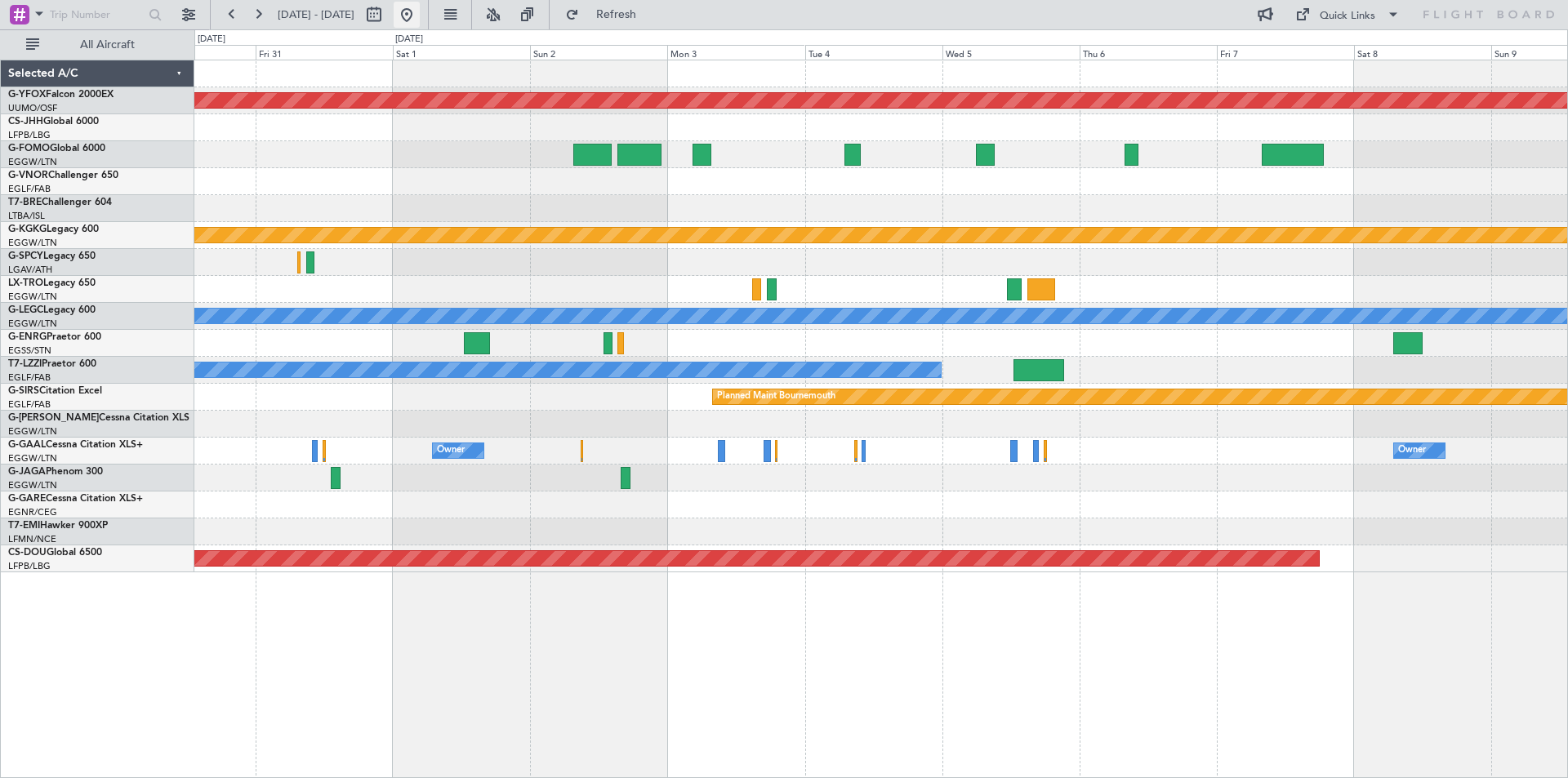
click at [420, 7] on button at bounding box center [406, 14] width 26 height 26
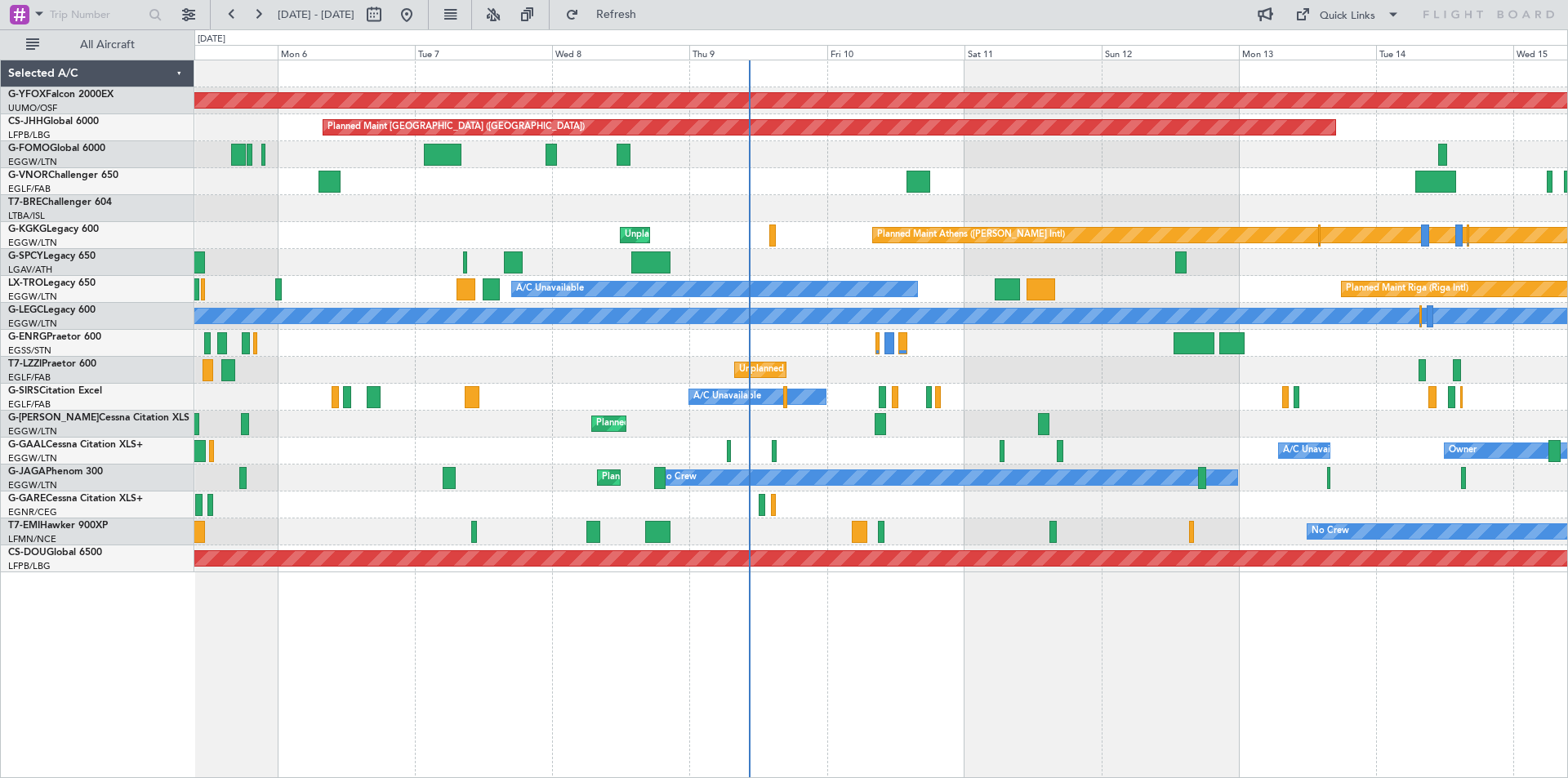
click at [1181, 298] on div "Planned Maint Riga (Riga Intl) A/C Unavailable" at bounding box center [880, 290] width 1373 height 27
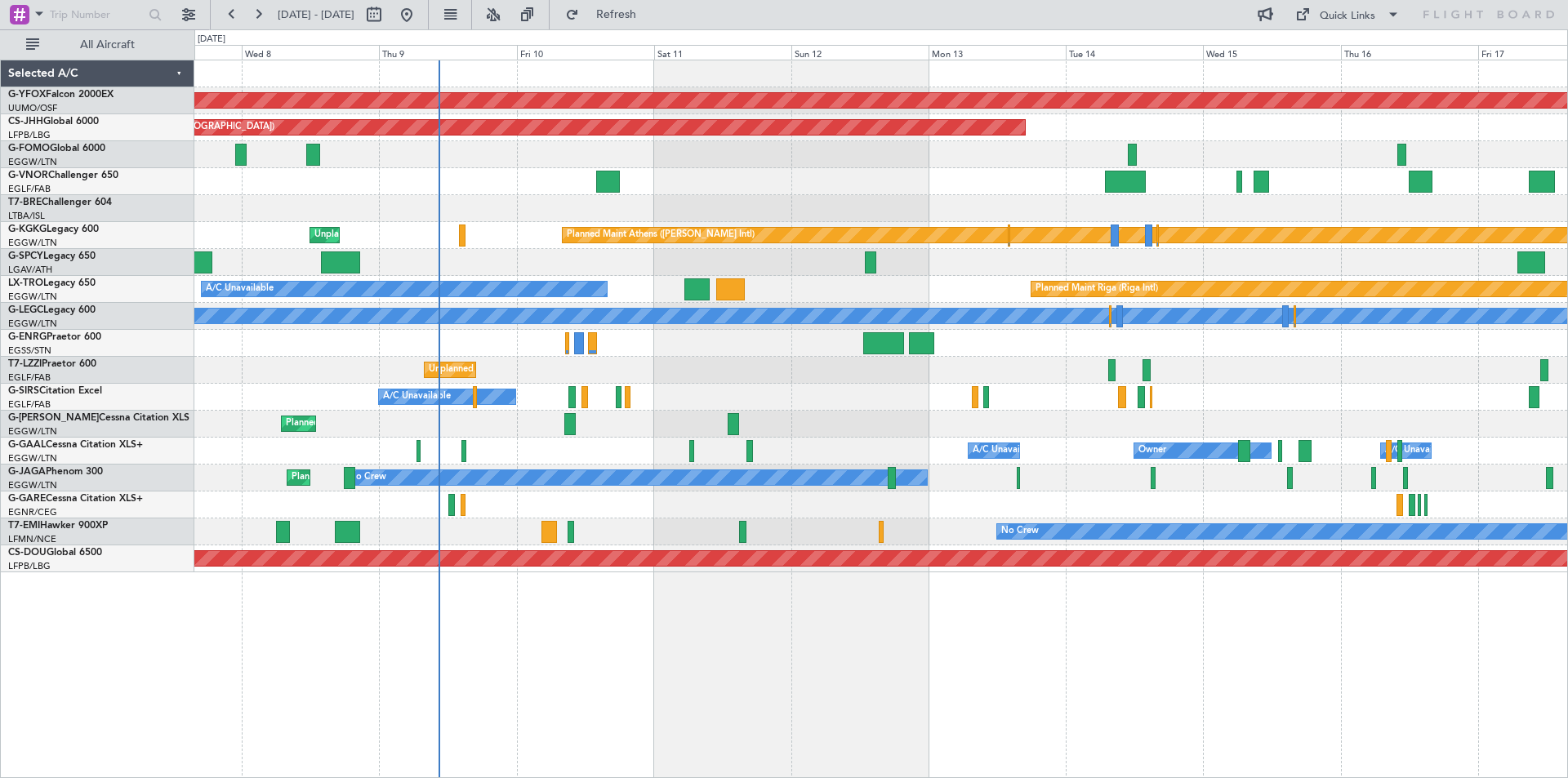
click at [839, 289] on div "Planned Maint Riga (Riga Intl) A/C Unavailable" at bounding box center [880, 290] width 1373 height 27
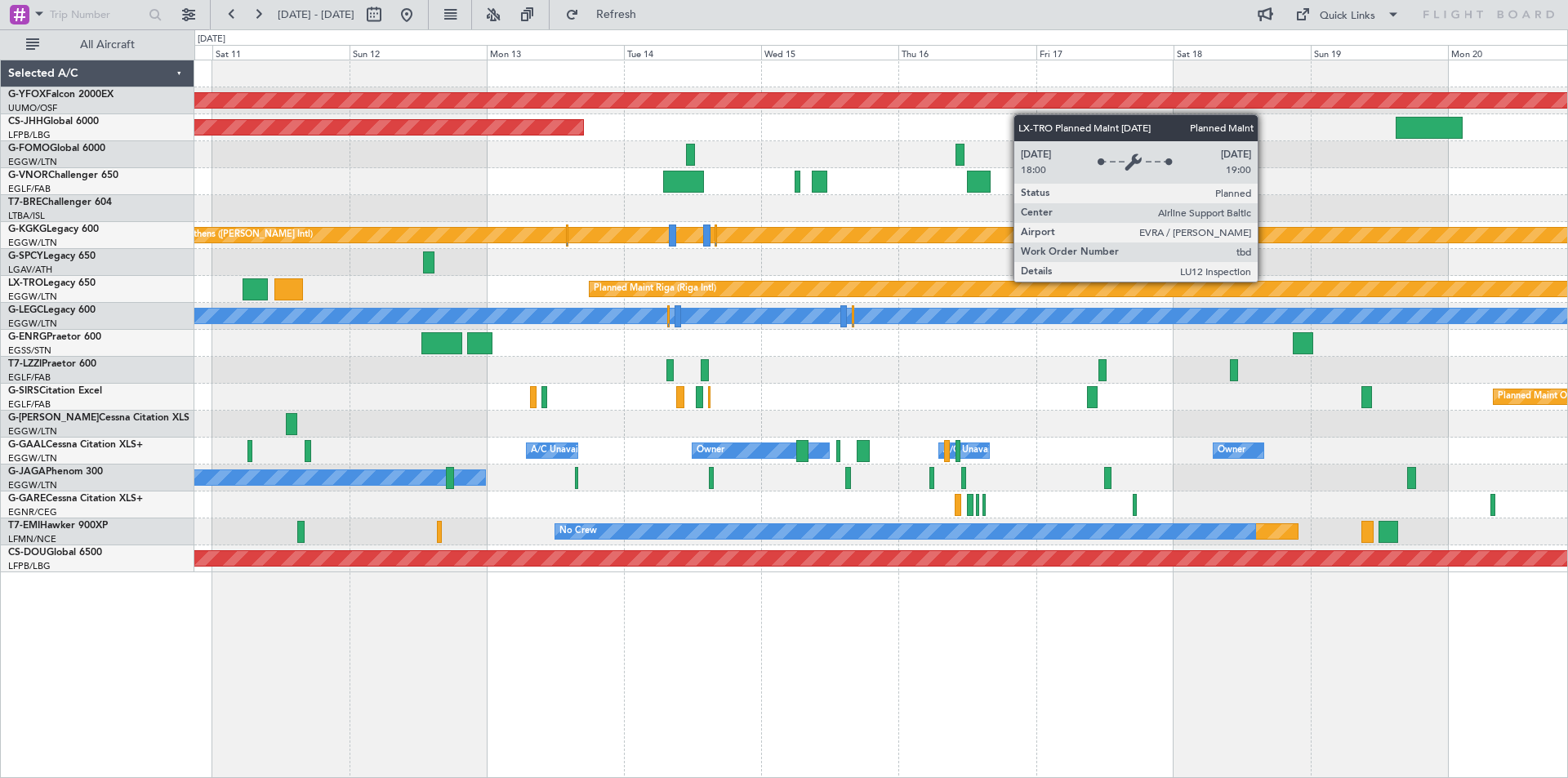
click at [823, 294] on div "Planned Maint Riga (Riga Intl)" at bounding box center [1485, 289] width 1791 height 16
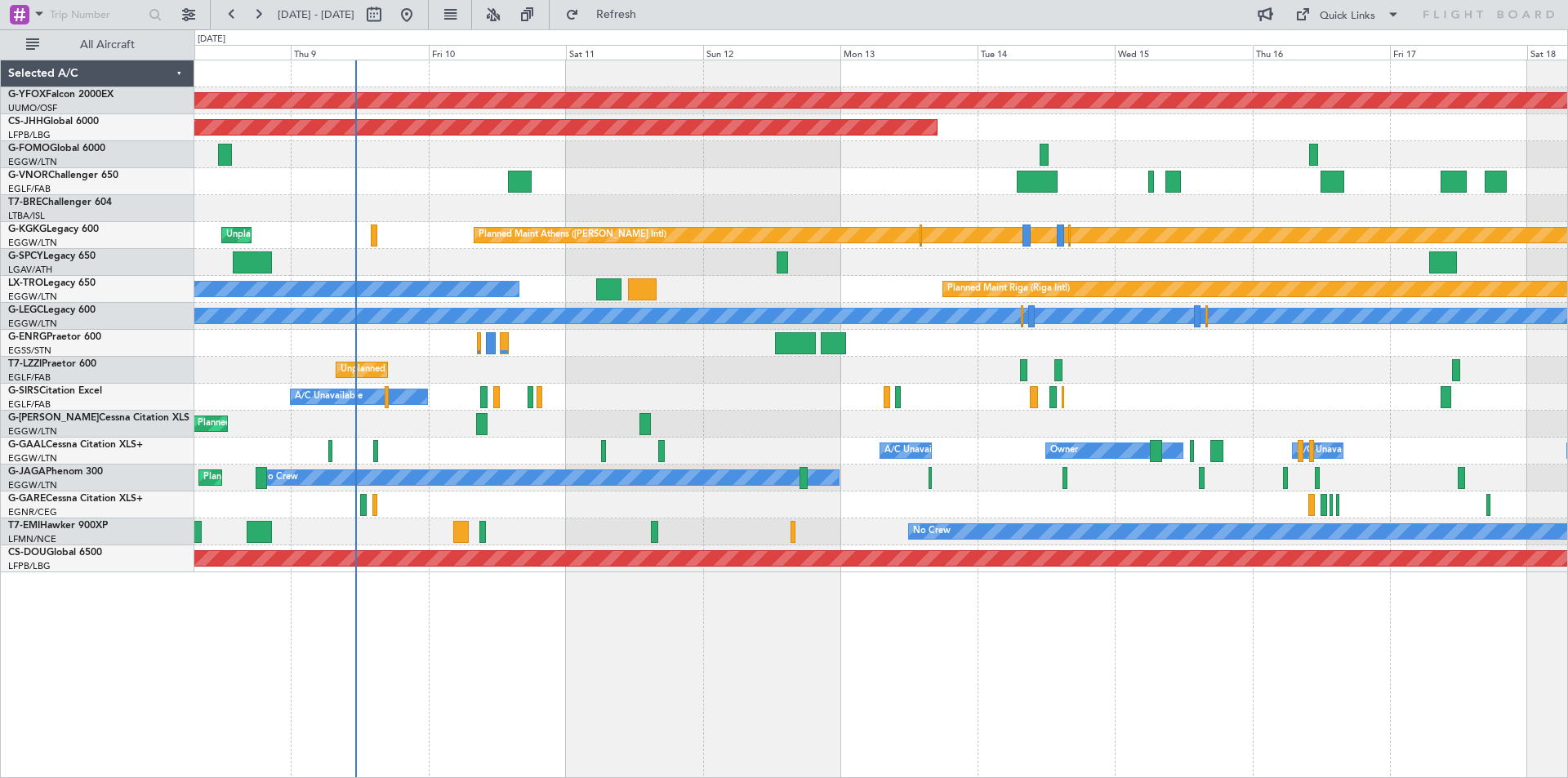
click at [1085, 348] on div at bounding box center [880, 343] width 1373 height 27
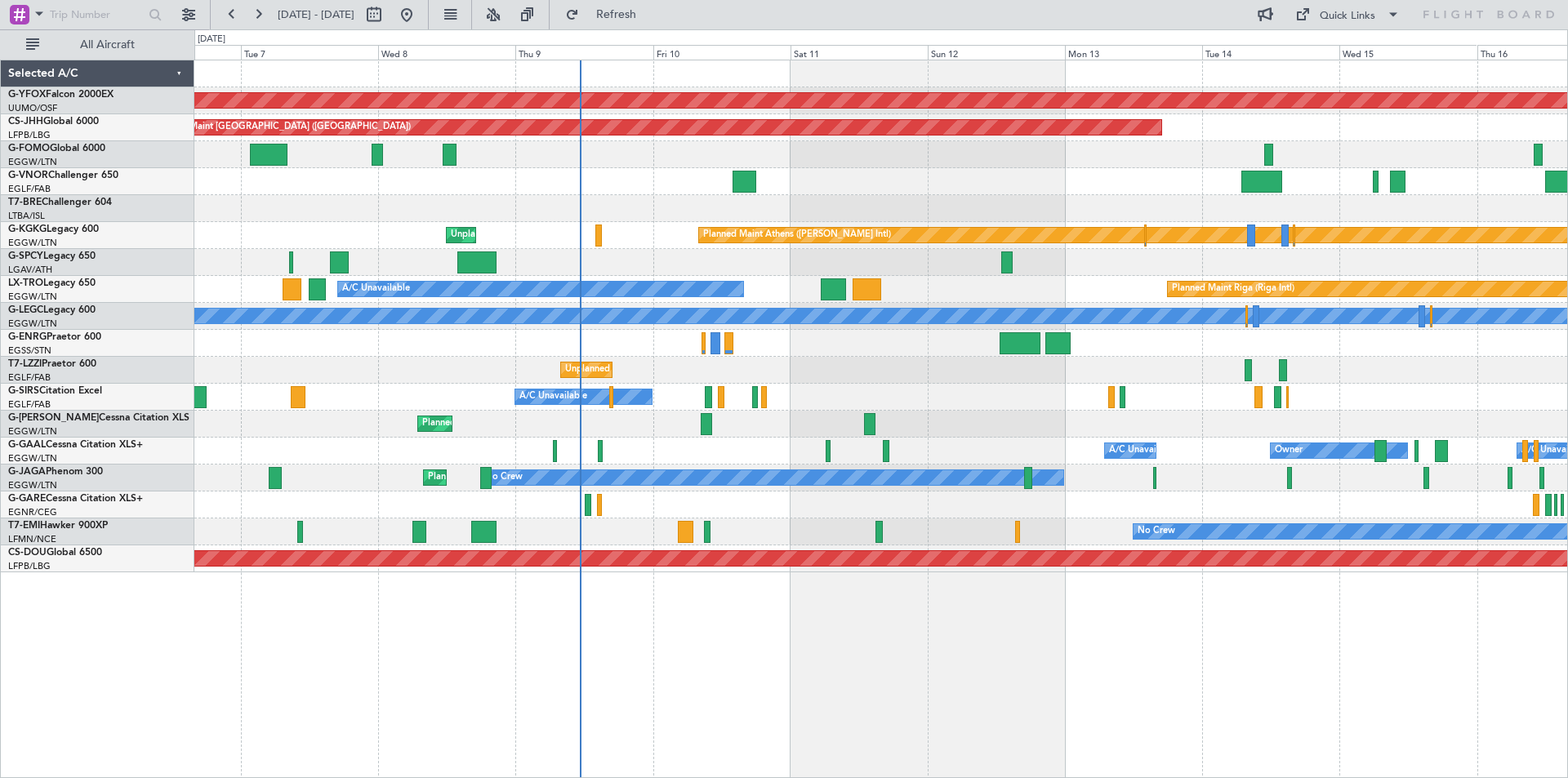
click at [954, 417] on div "AOG Maint Ostafyevo Planned Maint Paris (Le Bourget) Planned Maint Athens (Elef…" at bounding box center [880, 316] width 1373 height 512
click at [507, 13] on button at bounding box center [493, 14] width 26 height 26
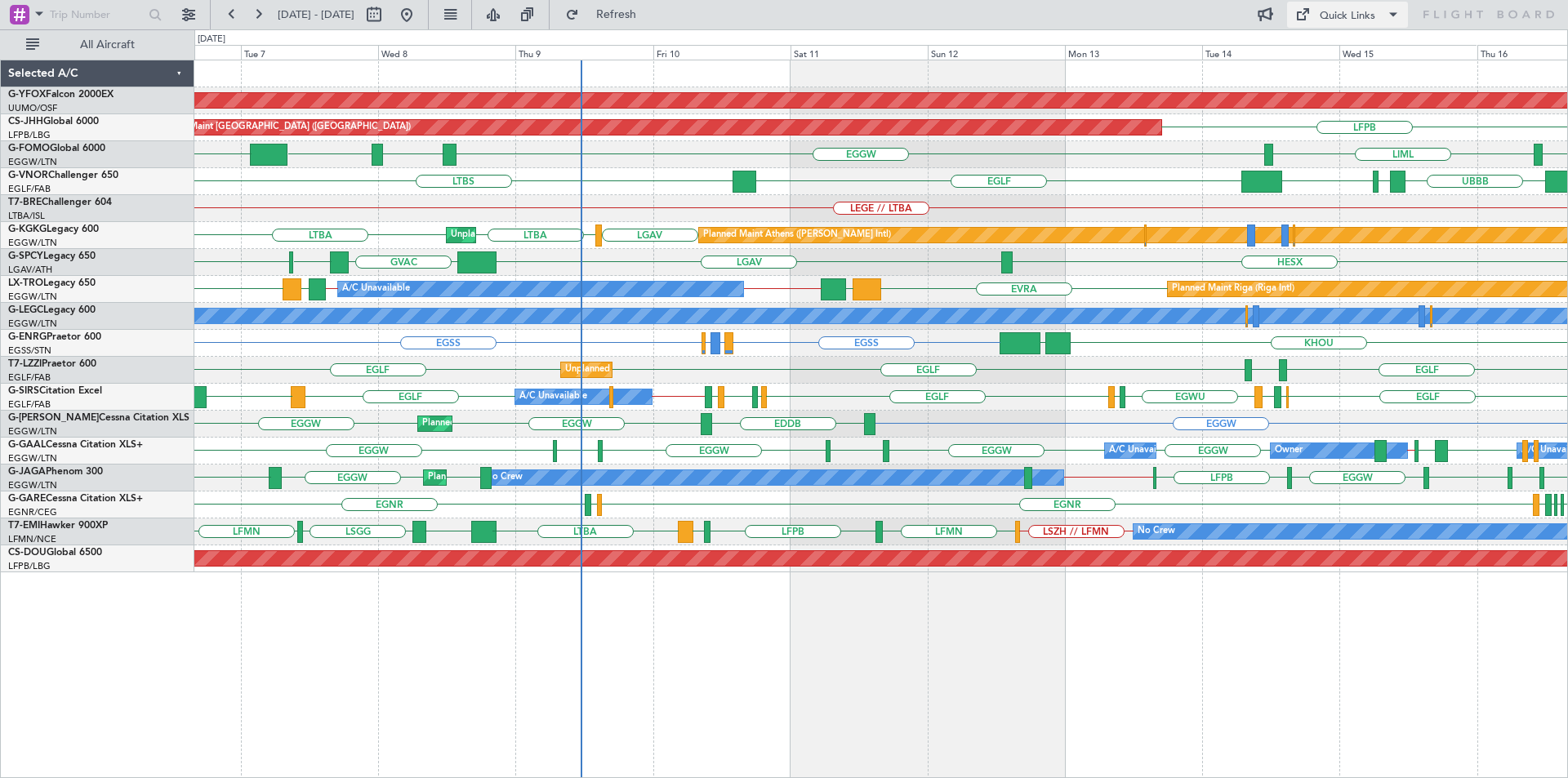
click at [1365, 14] on div "Quick Links" at bounding box center [1347, 16] width 56 height 16
click at [1351, 55] on button "Trip Builder" at bounding box center [1348, 54] width 123 height 39
click at [507, 13] on button at bounding box center [493, 14] width 26 height 26
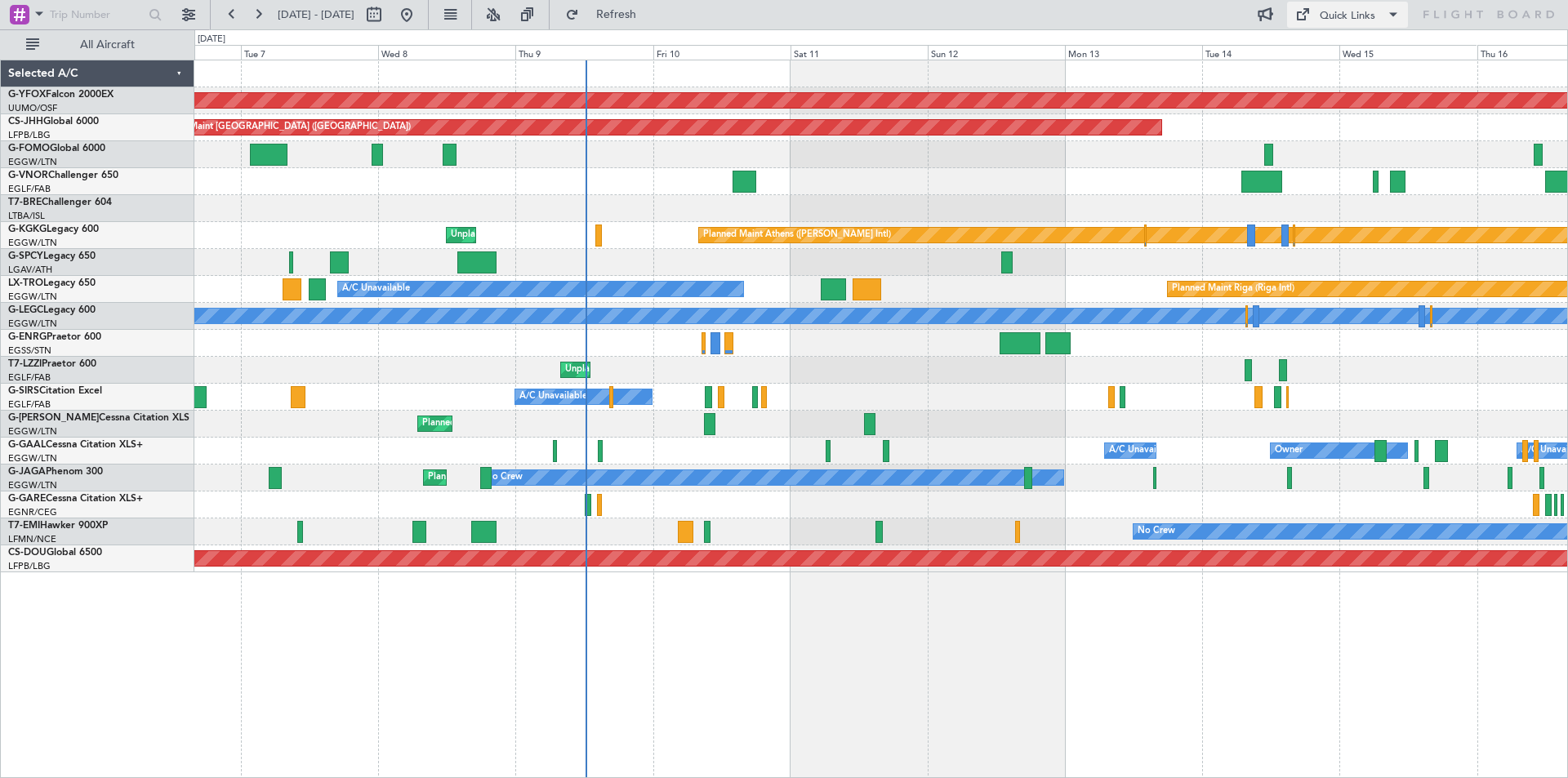
click at [1321, 13] on div "Quick Links" at bounding box center [1347, 16] width 56 height 16
click at [1322, 40] on button "Trip Builder" at bounding box center [1348, 54] width 123 height 39
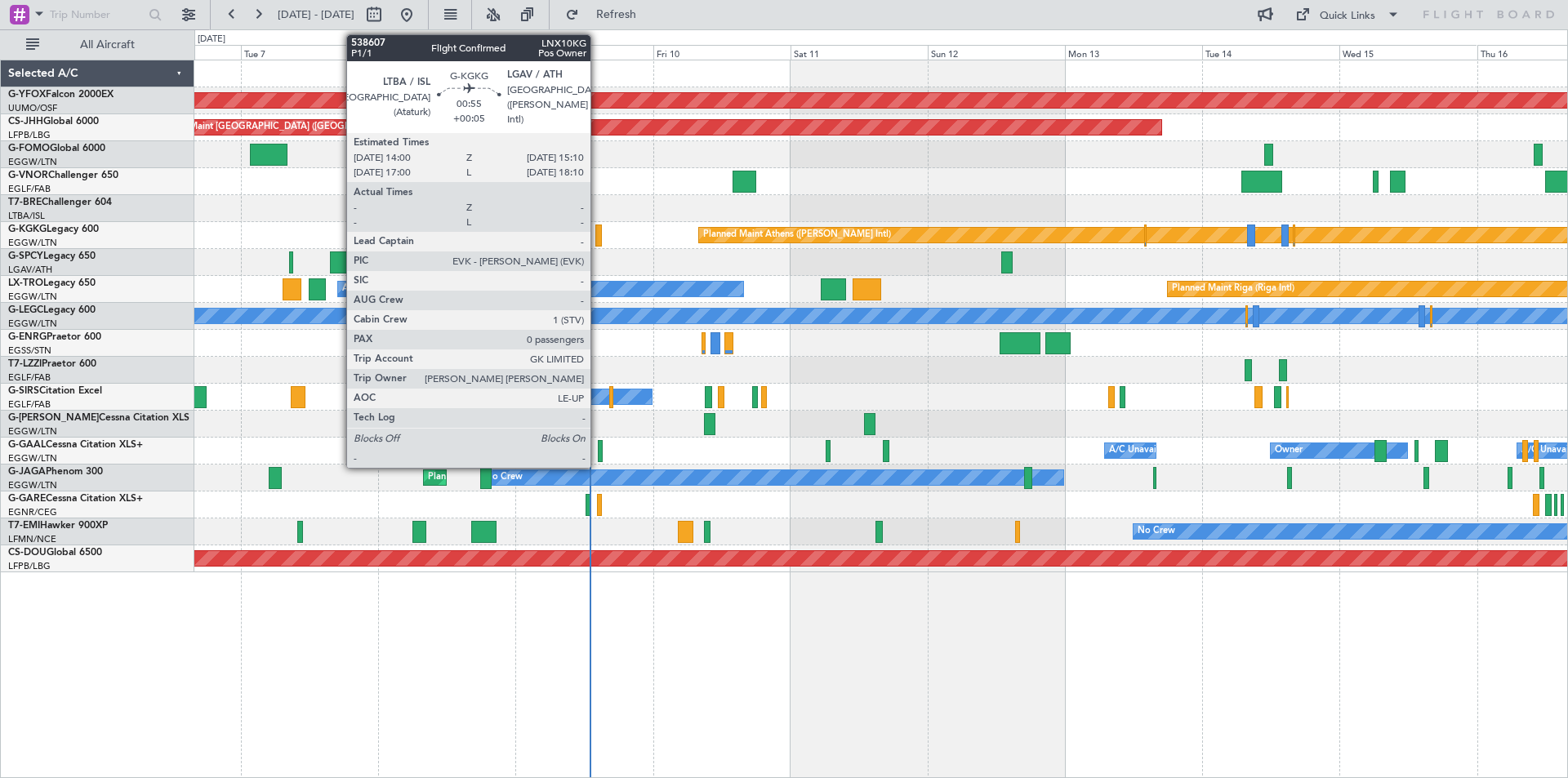
click at [598, 243] on div at bounding box center [599, 236] width 7 height 22
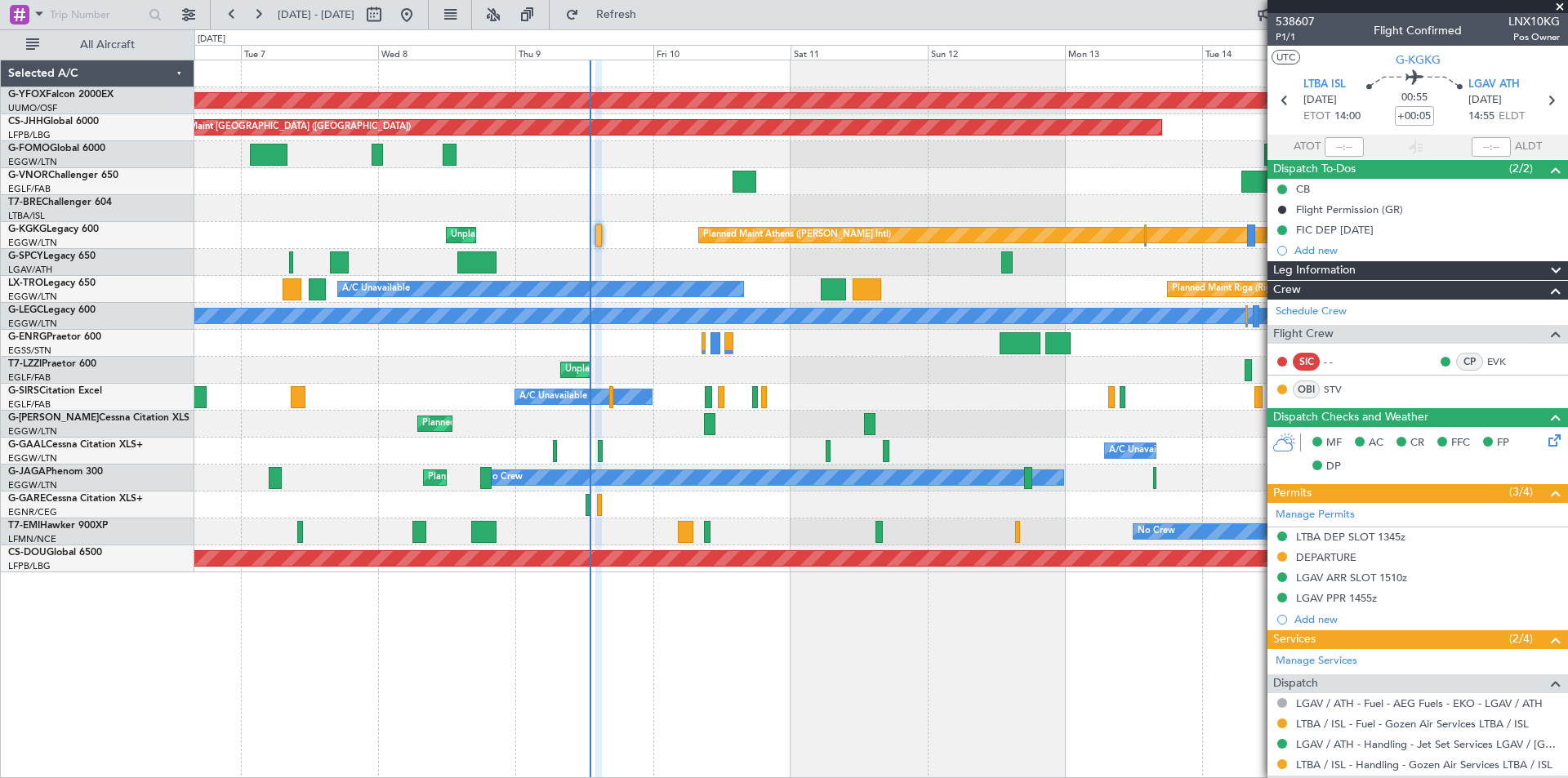
click at [1559, 9] on span at bounding box center [1560, 7] width 16 height 14
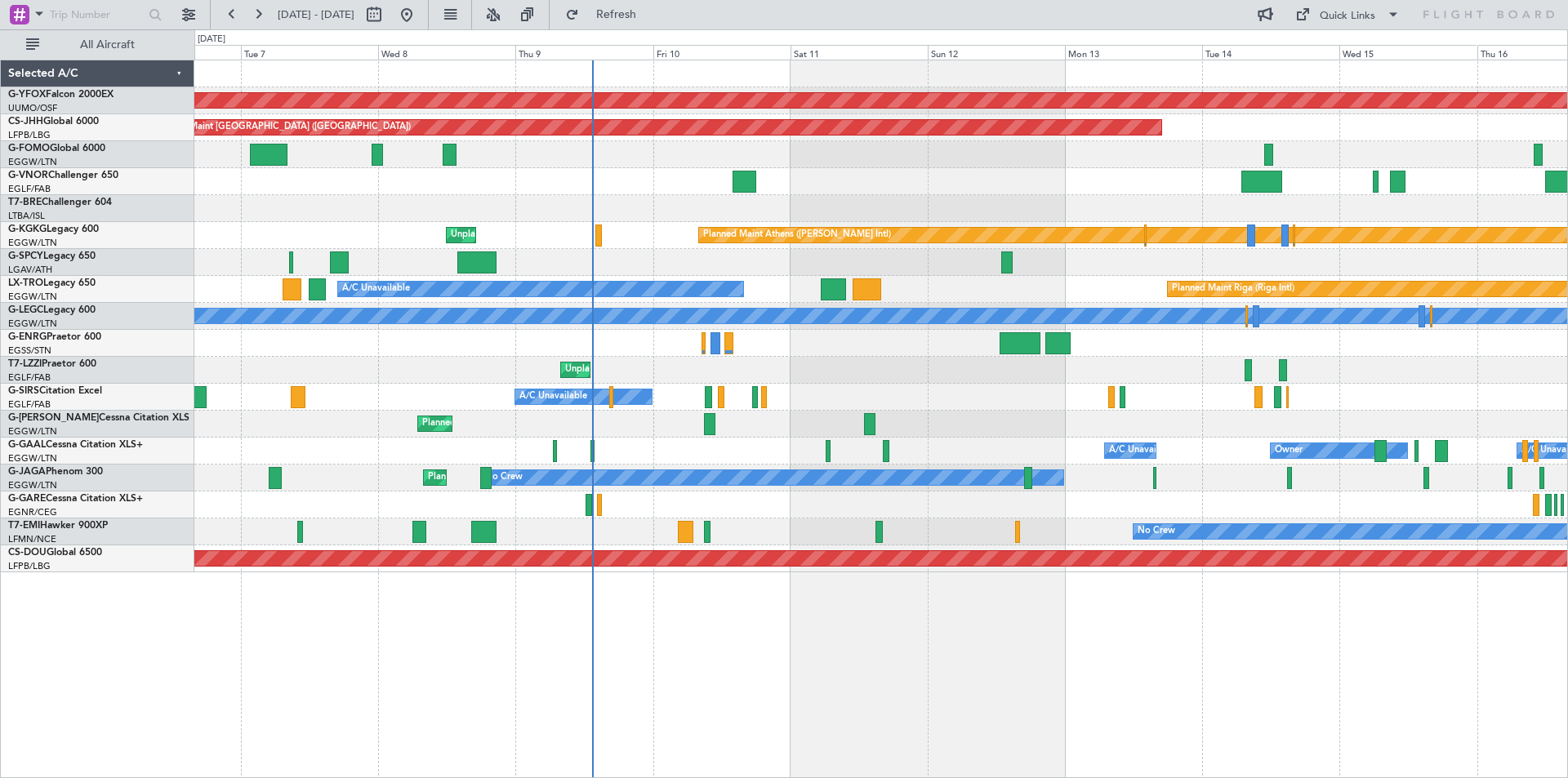
click at [566, 775] on div "AOG Maint Ostafyevo Planned Maint [GEOGRAPHIC_DATA] ([GEOGRAPHIC_DATA]) Planned…" at bounding box center [881, 419] width 1373 height 719
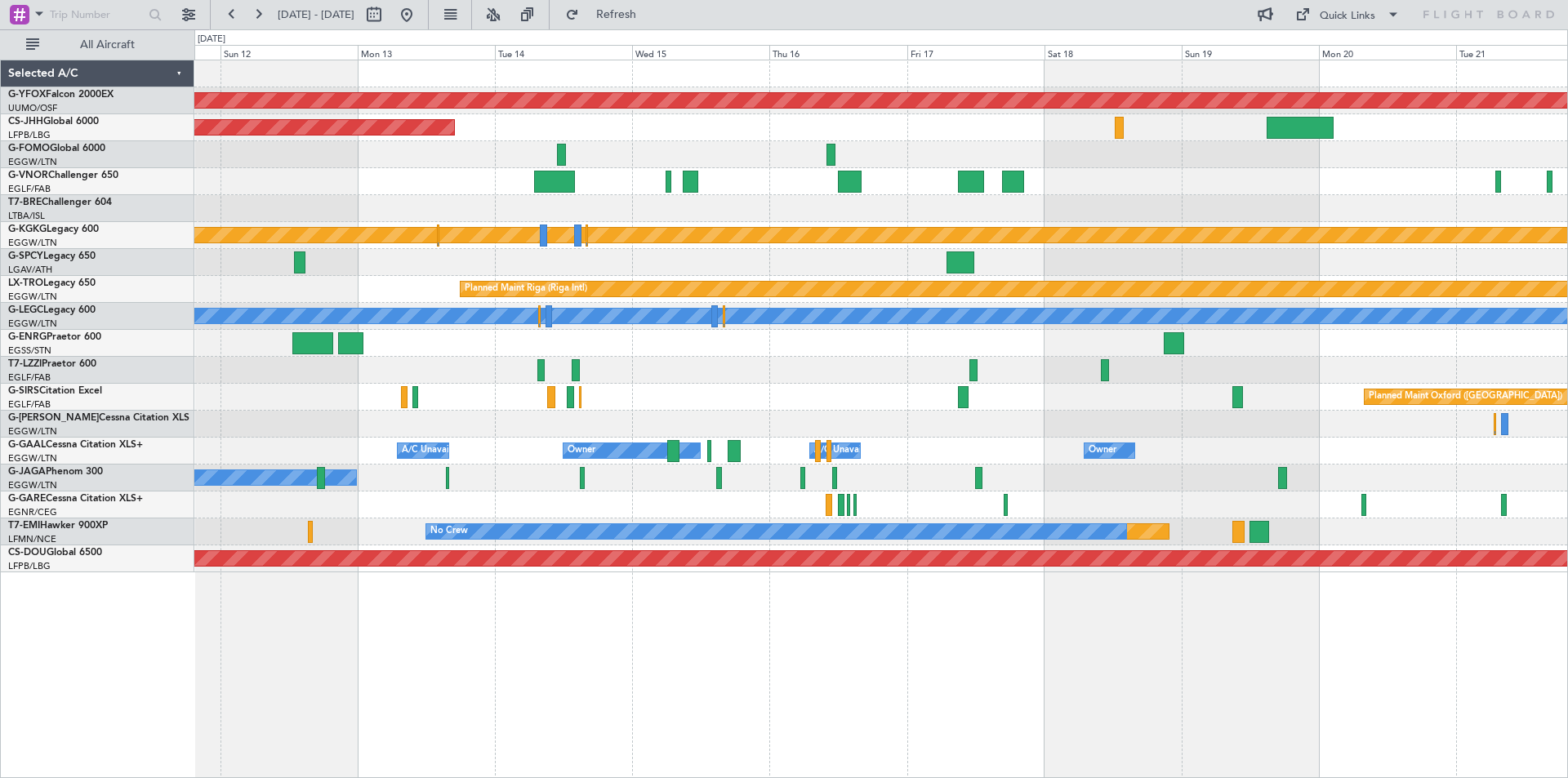
click at [722, 372] on div "AOG Maint Ostafyevo Planned Maint [GEOGRAPHIC_DATA] ([GEOGRAPHIC_DATA]) Planned…" at bounding box center [880, 316] width 1373 height 512
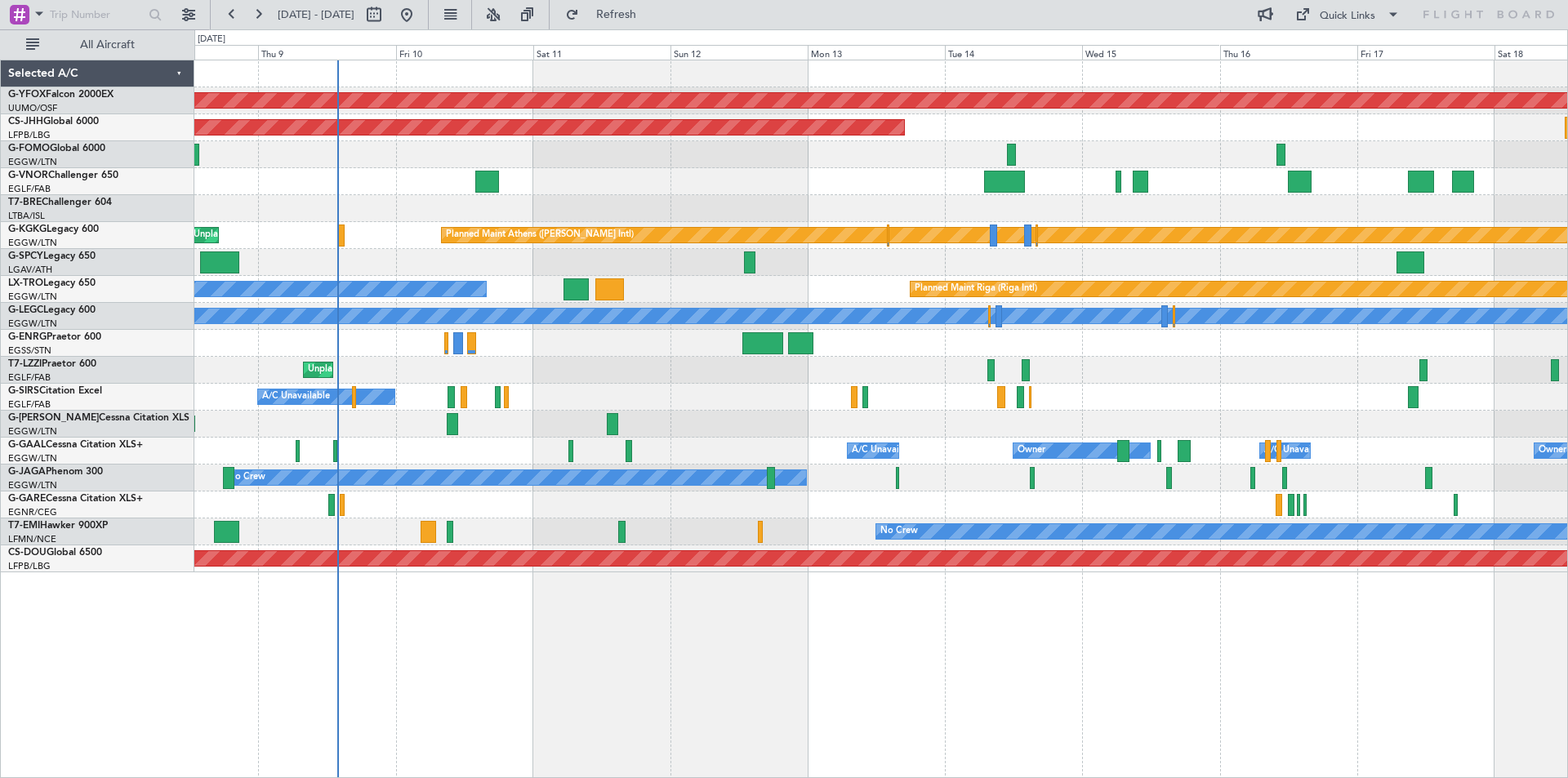
click at [1027, 395] on div "AOG Maint Ostafyevo Planned Maint [GEOGRAPHIC_DATA] ([GEOGRAPHIC_DATA]) Planned…" at bounding box center [880, 316] width 1373 height 512
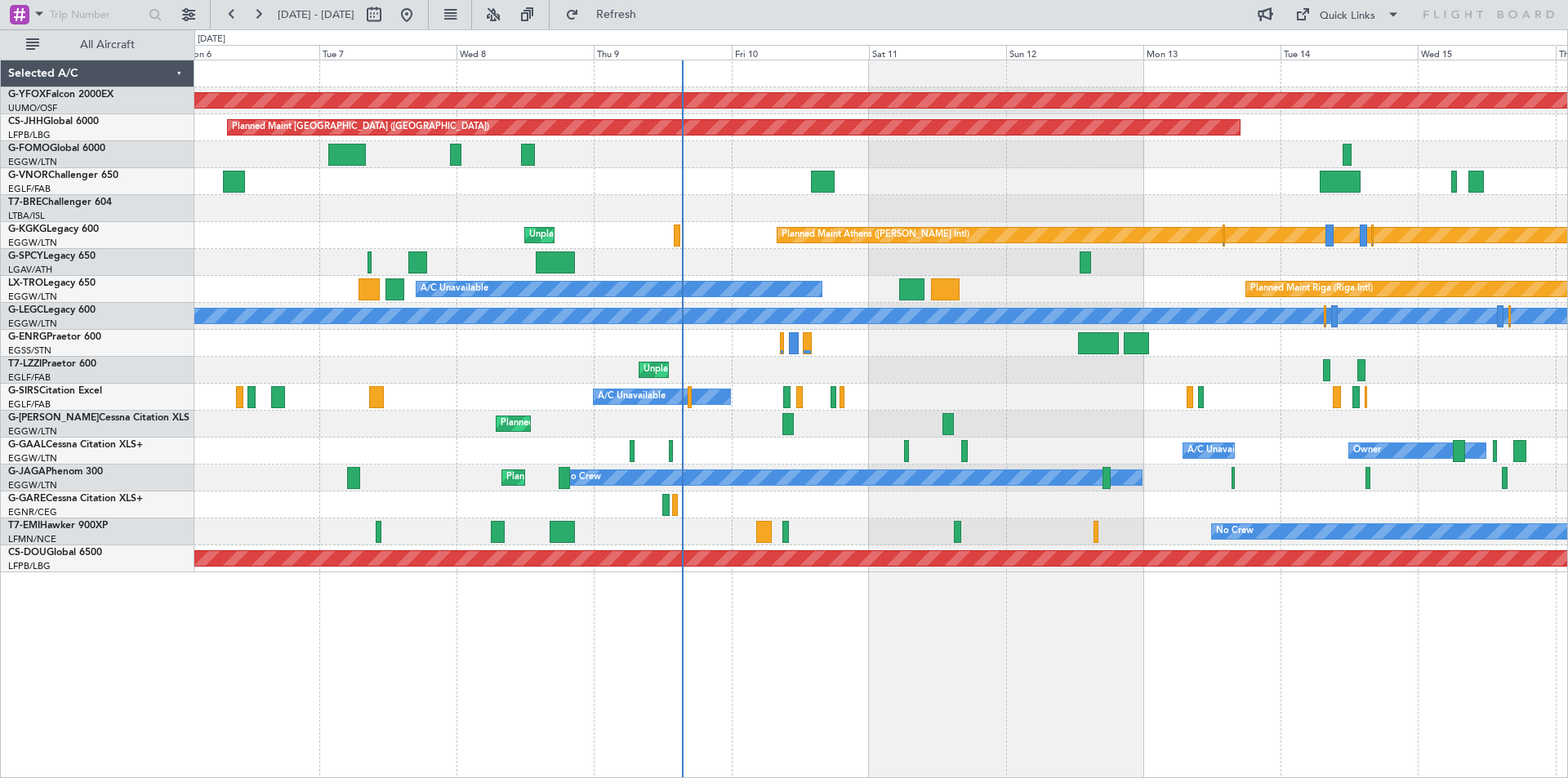
click at [910, 382] on div "AOG Maint Ostafyevo Planned Maint [GEOGRAPHIC_DATA] ([GEOGRAPHIC_DATA]) Planned…" at bounding box center [880, 316] width 1373 height 512
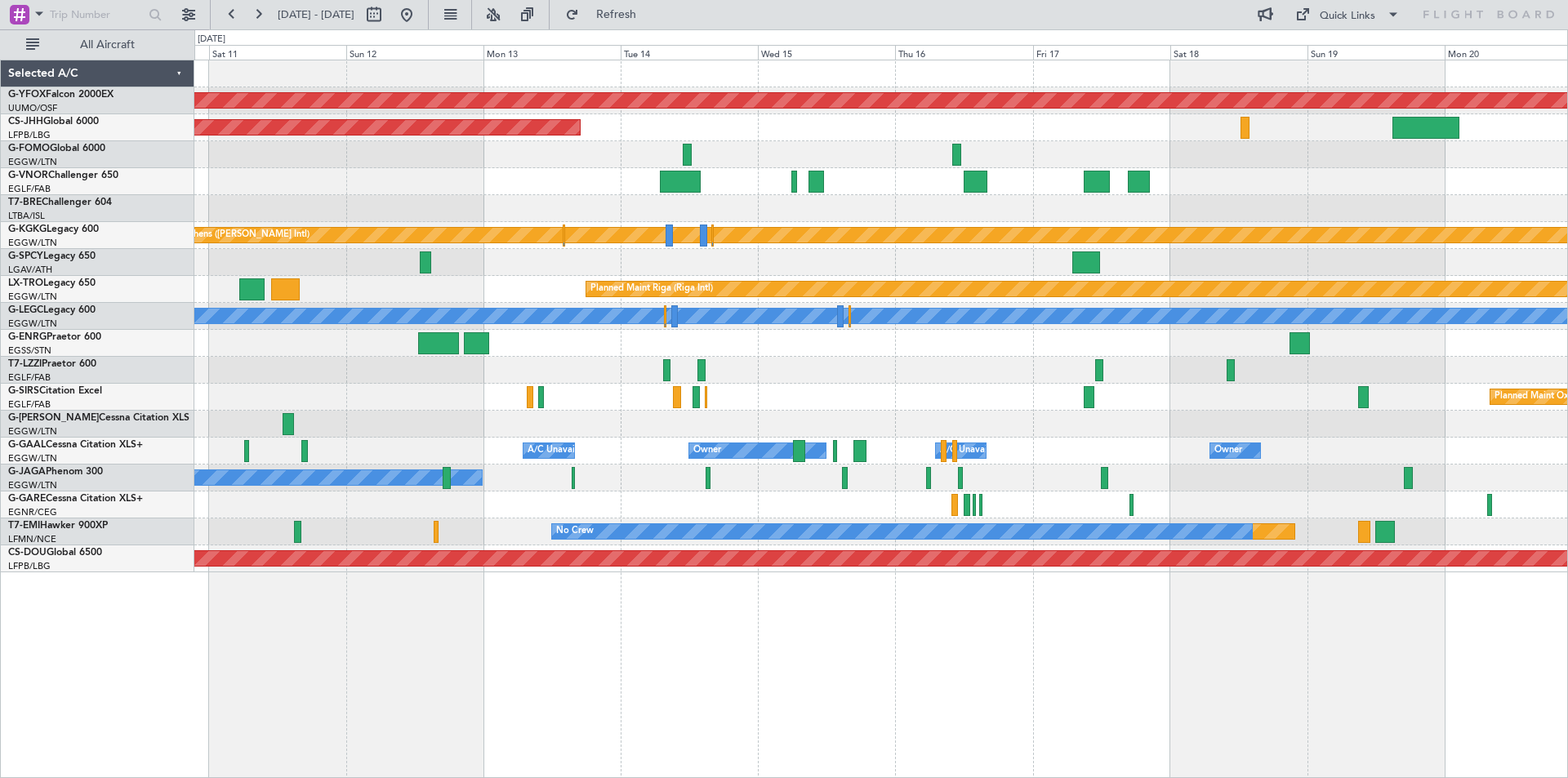
click at [618, 404] on div "AOG Maint Ostafyevo Planned Maint [GEOGRAPHIC_DATA] ([GEOGRAPHIC_DATA]) Planned…" at bounding box center [880, 316] width 1373 height 512
